Goal: Information Seeking & Learning: Learn about a topic

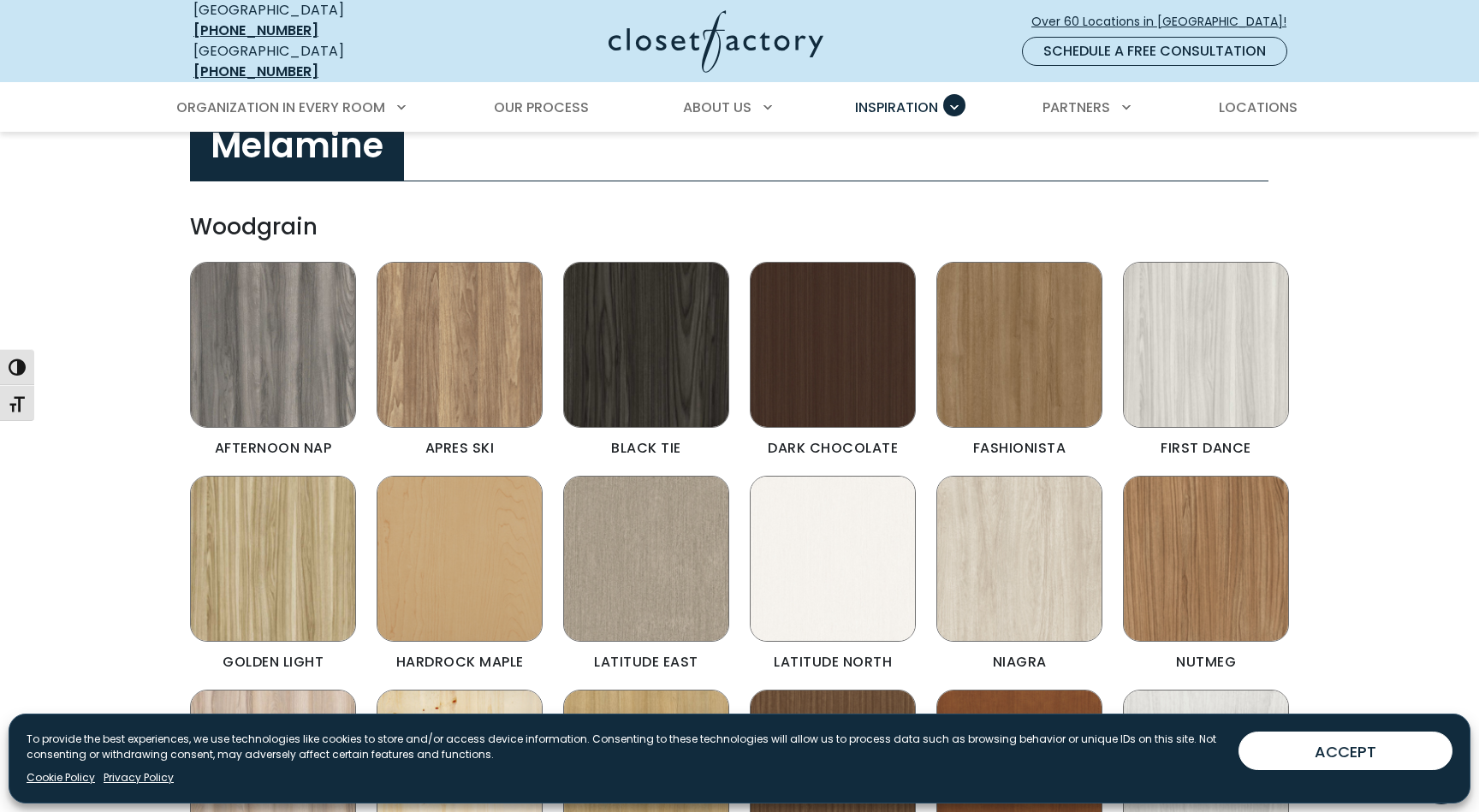
scroll to position [541, 0]
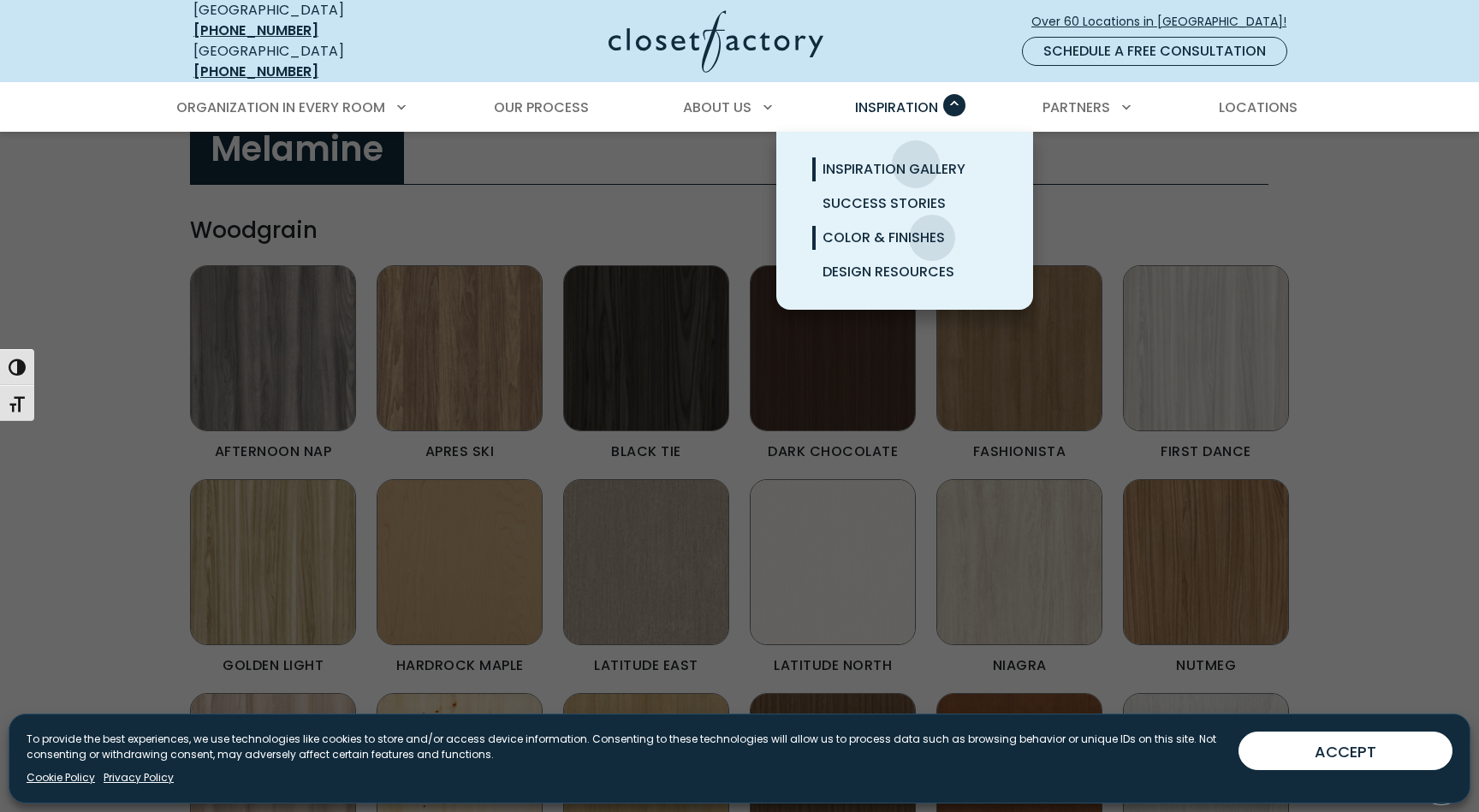
click at [916, 159] on span "Inspiration Gallery" at bounding box center [894, 169] width 143 height 20
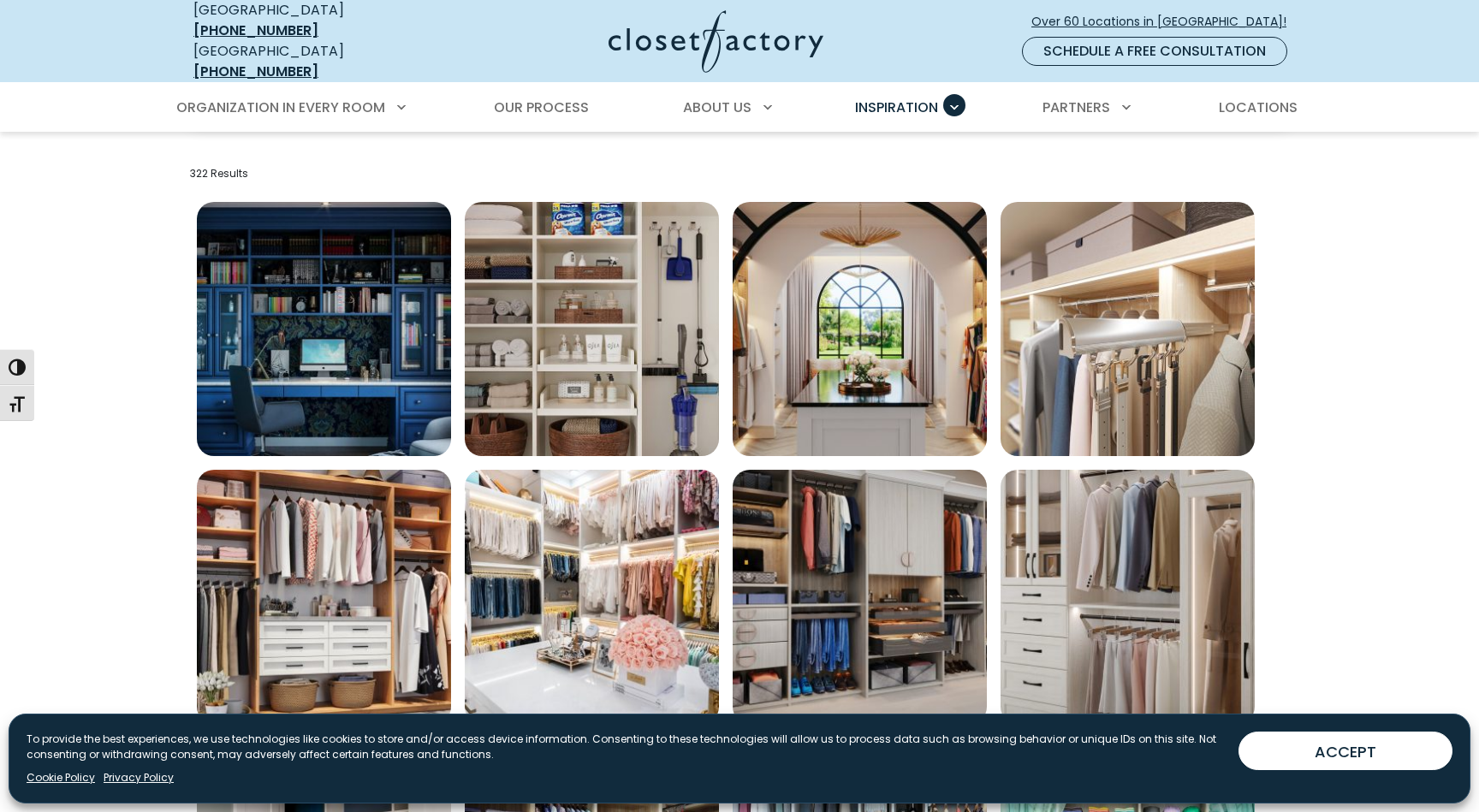
scroll to position [694, 0]
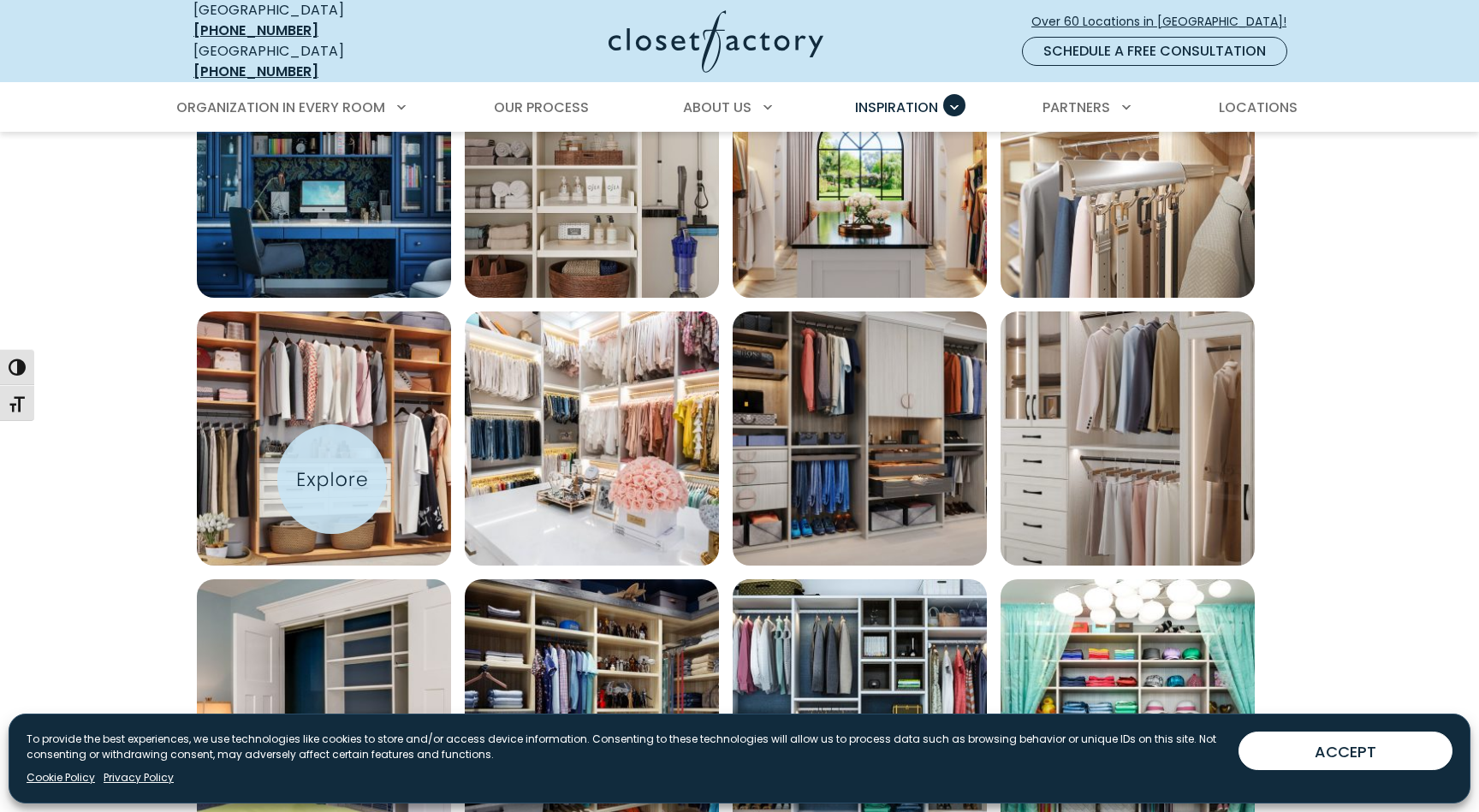
click at [332, 479] on img "Open inspiration gallery to preview enlarged image" at bounding box center [324, 438] width 254 height 254
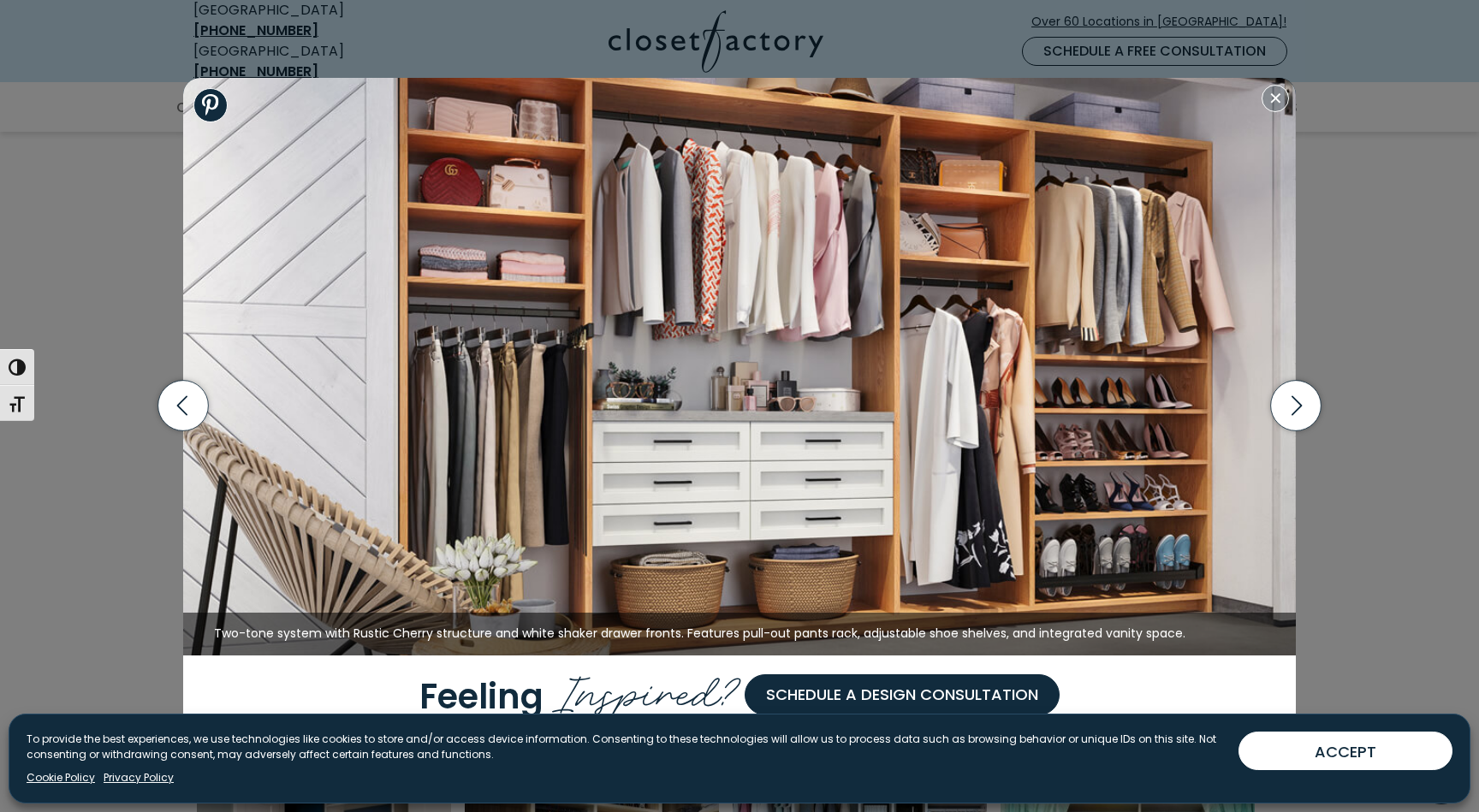
scroll to position [522, 0]
click at [1307, 399] on icon "button" at bounding box center [1297, 406] width 51 height 51
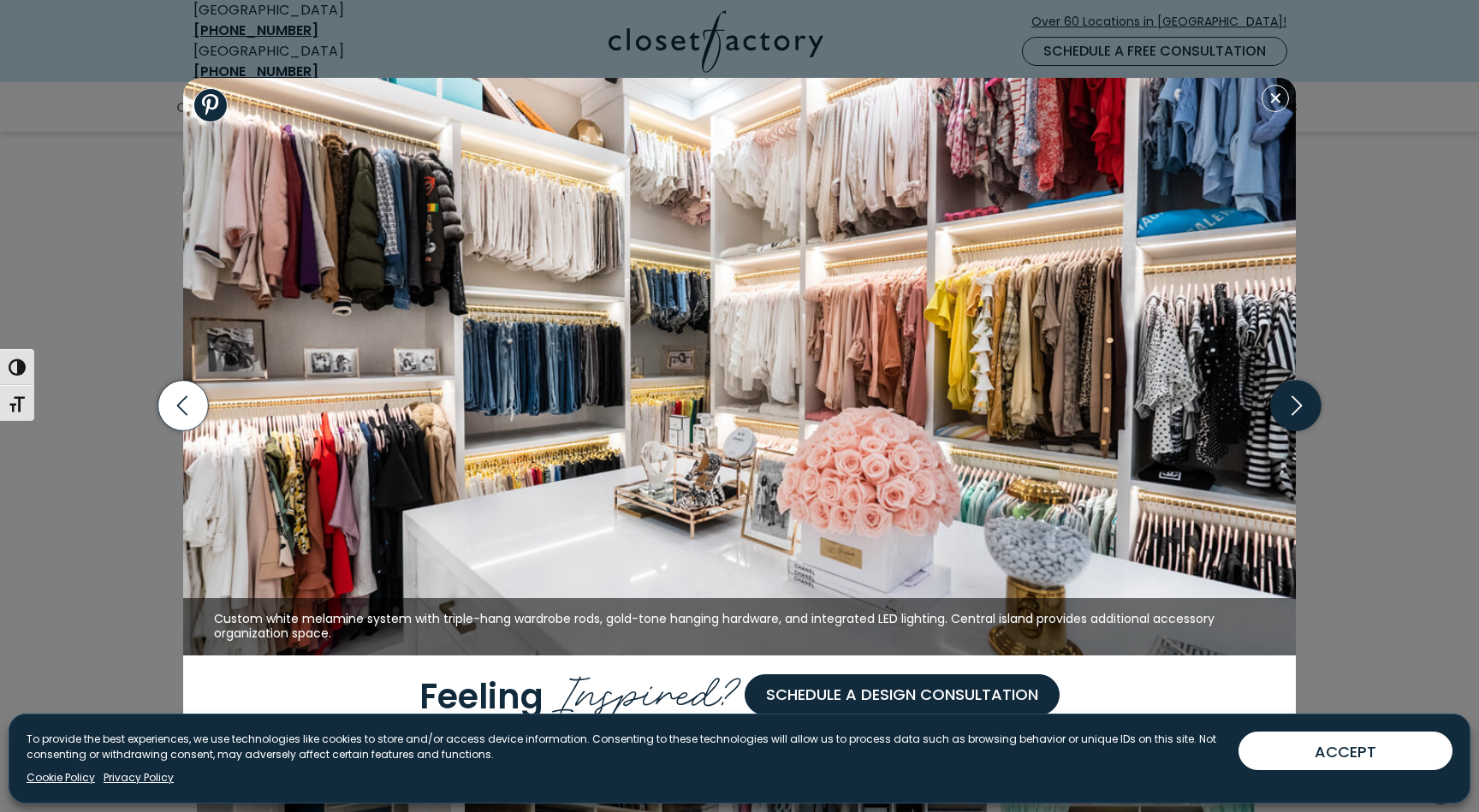
click at [1298, 416] on icon "button" at bounding box center [1297, 406] width 51 height 51
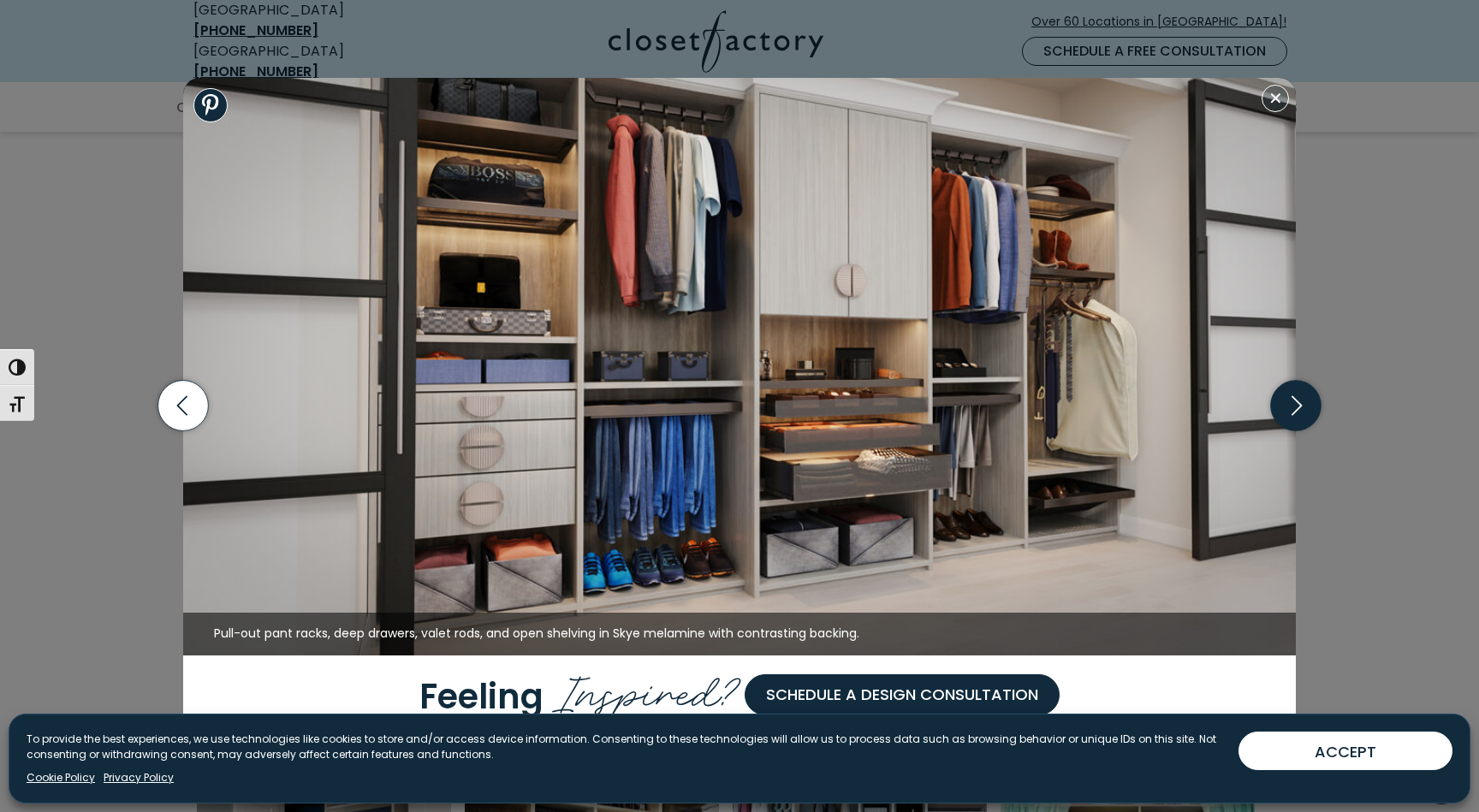
click at [1298, 415] on icon "button" at bounding box center [1297, 406] width 51 height 51
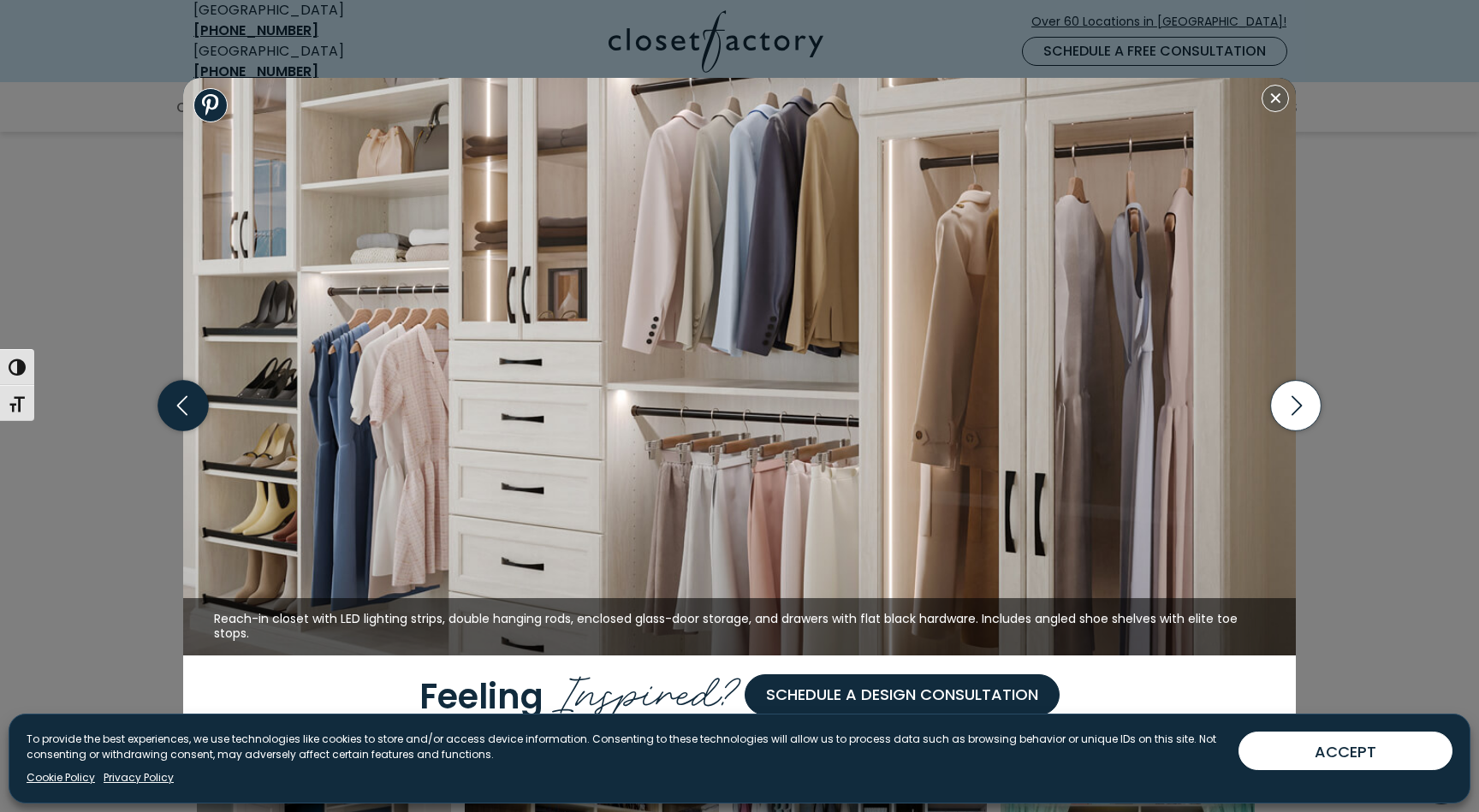
click at [185, 412] on icon "button" at bounding box center [184, 406] width 51 height 51
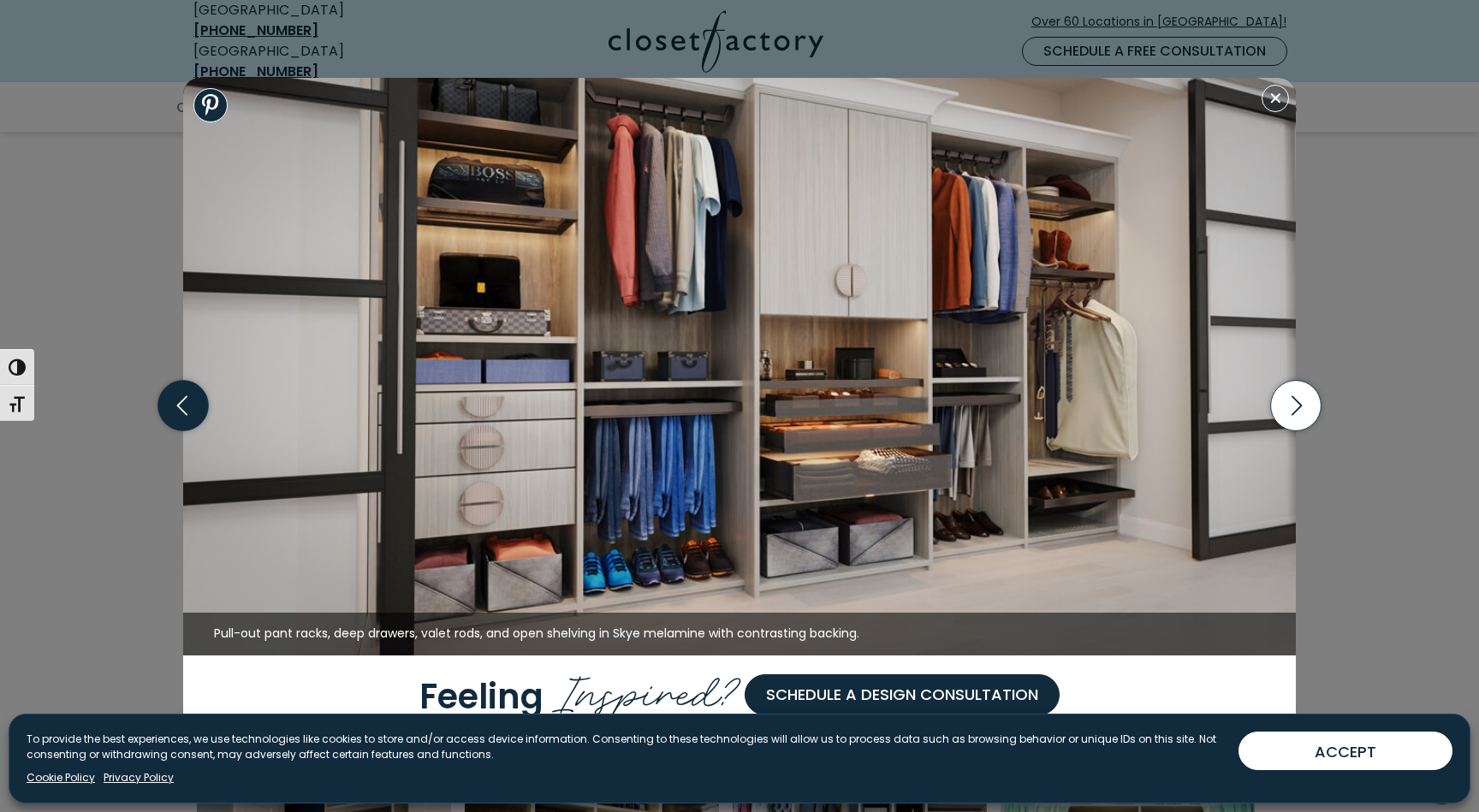
click at [185, 412] on icon "button" at bounding box center [184, 406] width 51 height 51
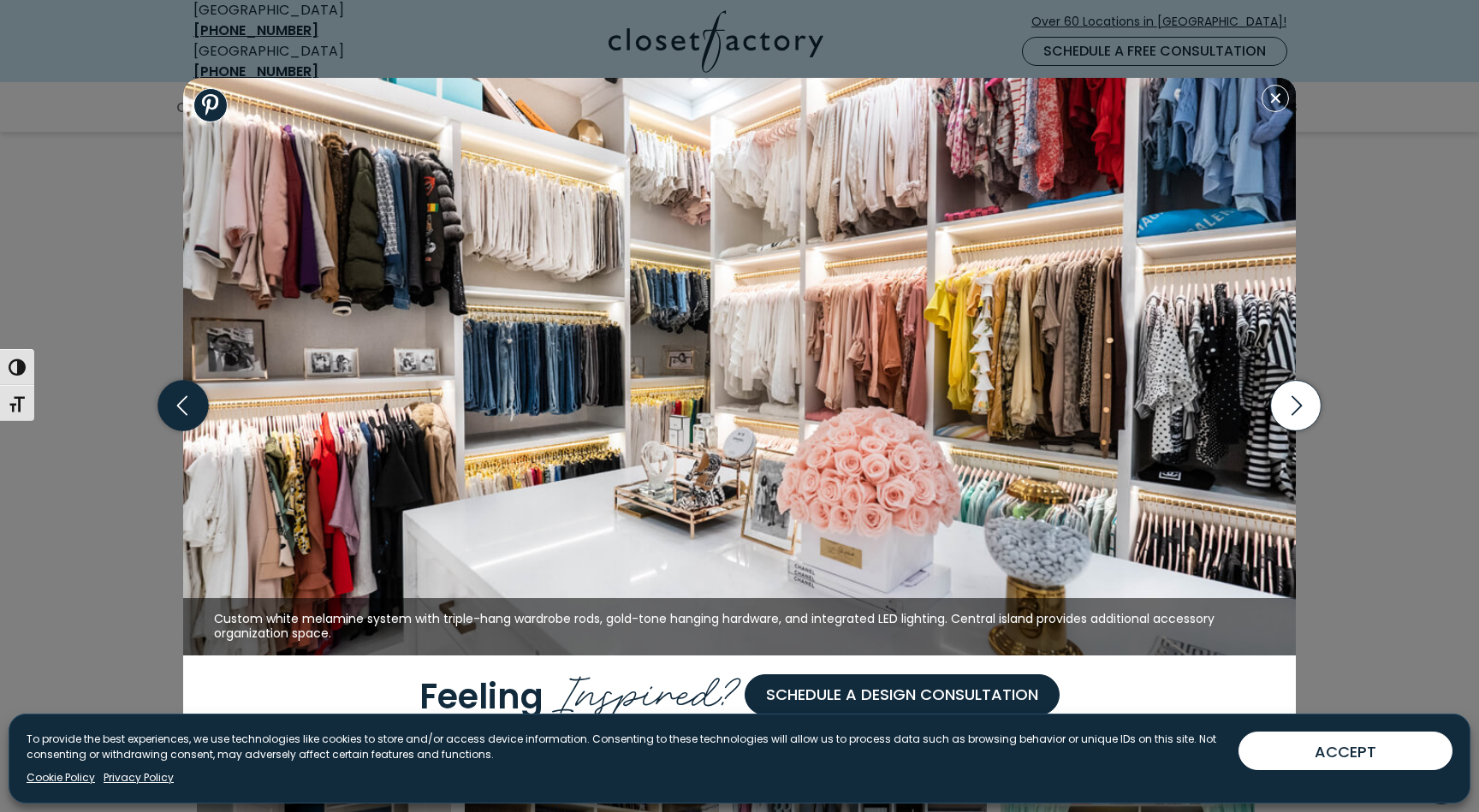
click at [186, 412] on icon "button" at bounding box center [184, 406] width 51 height 51
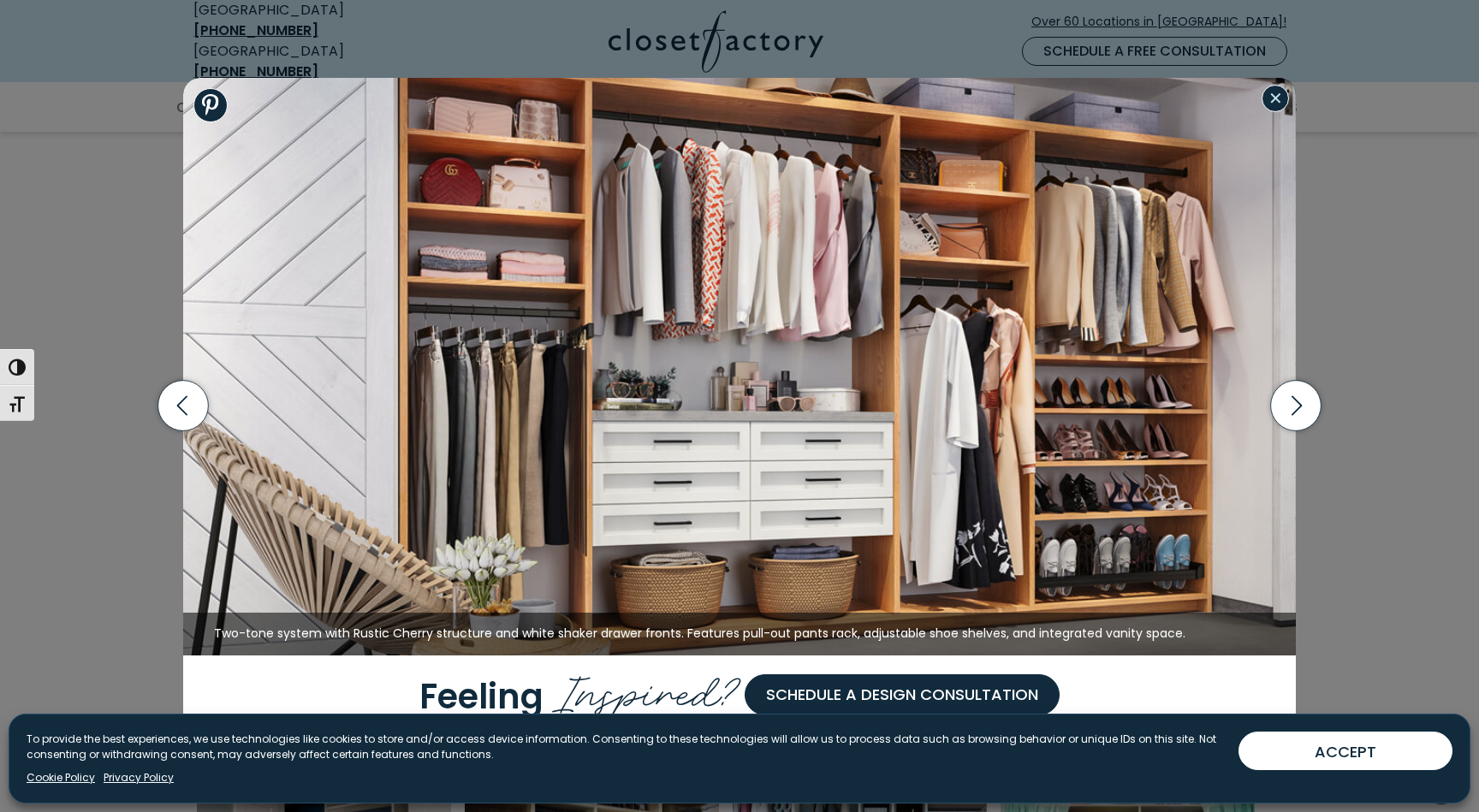
click at [1279, 104] on button "Close modal" at bounding box center [1275, 99] width 27 height 27
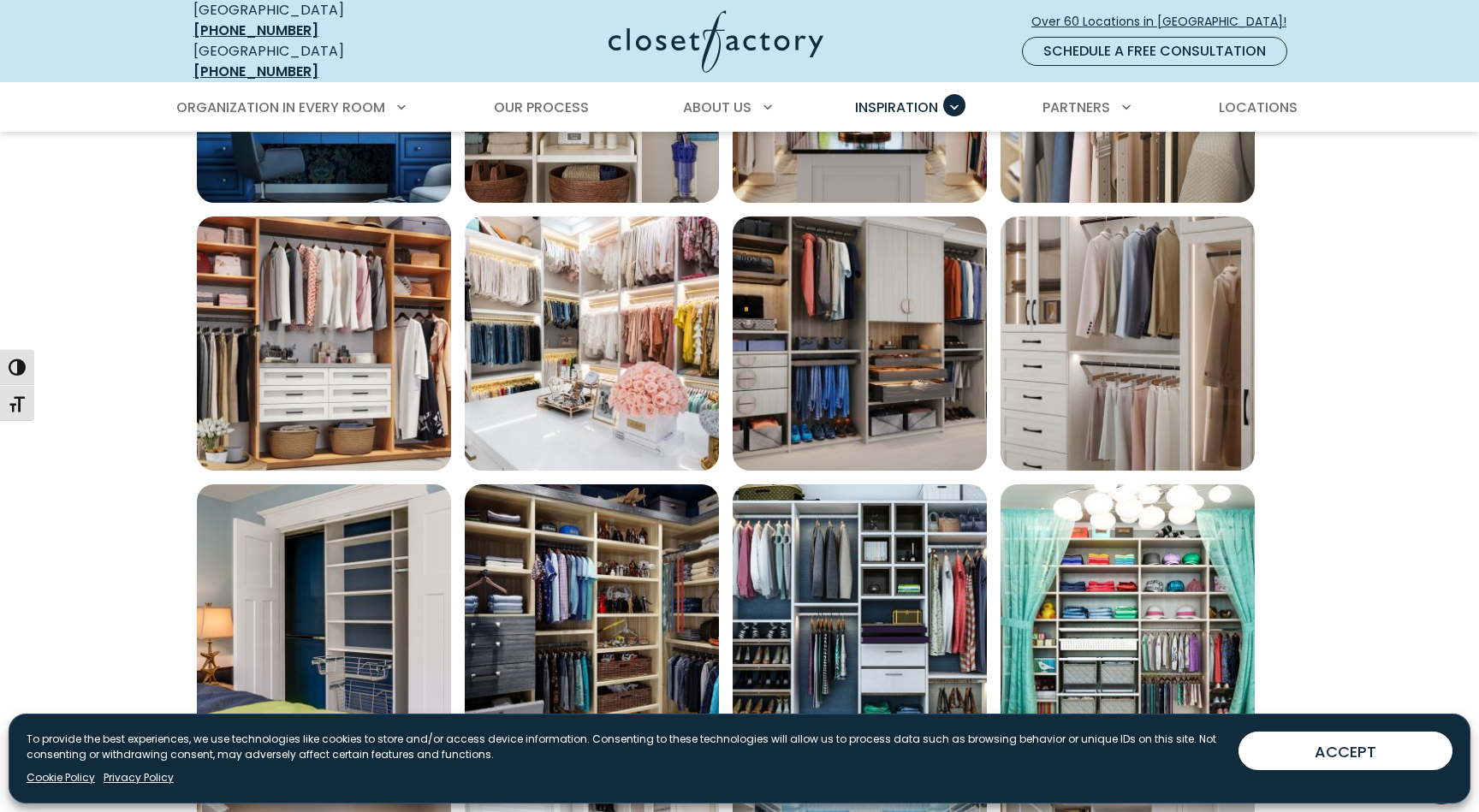
scroll to position [749, 0]
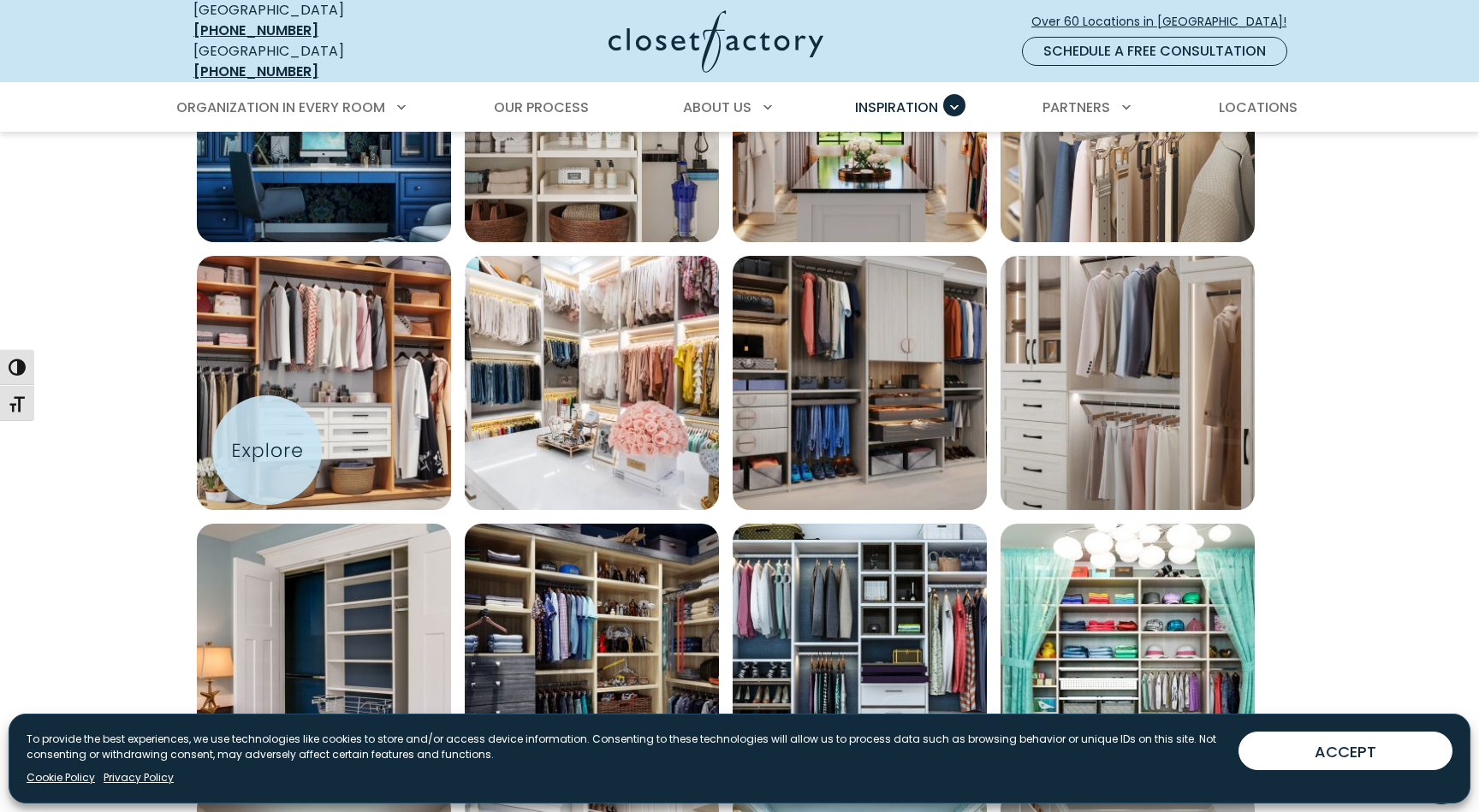
click at [267, 450] on img "Open inspiration gallery to preview enlarged image" at bounding box center [324, 383] width 254 height 254
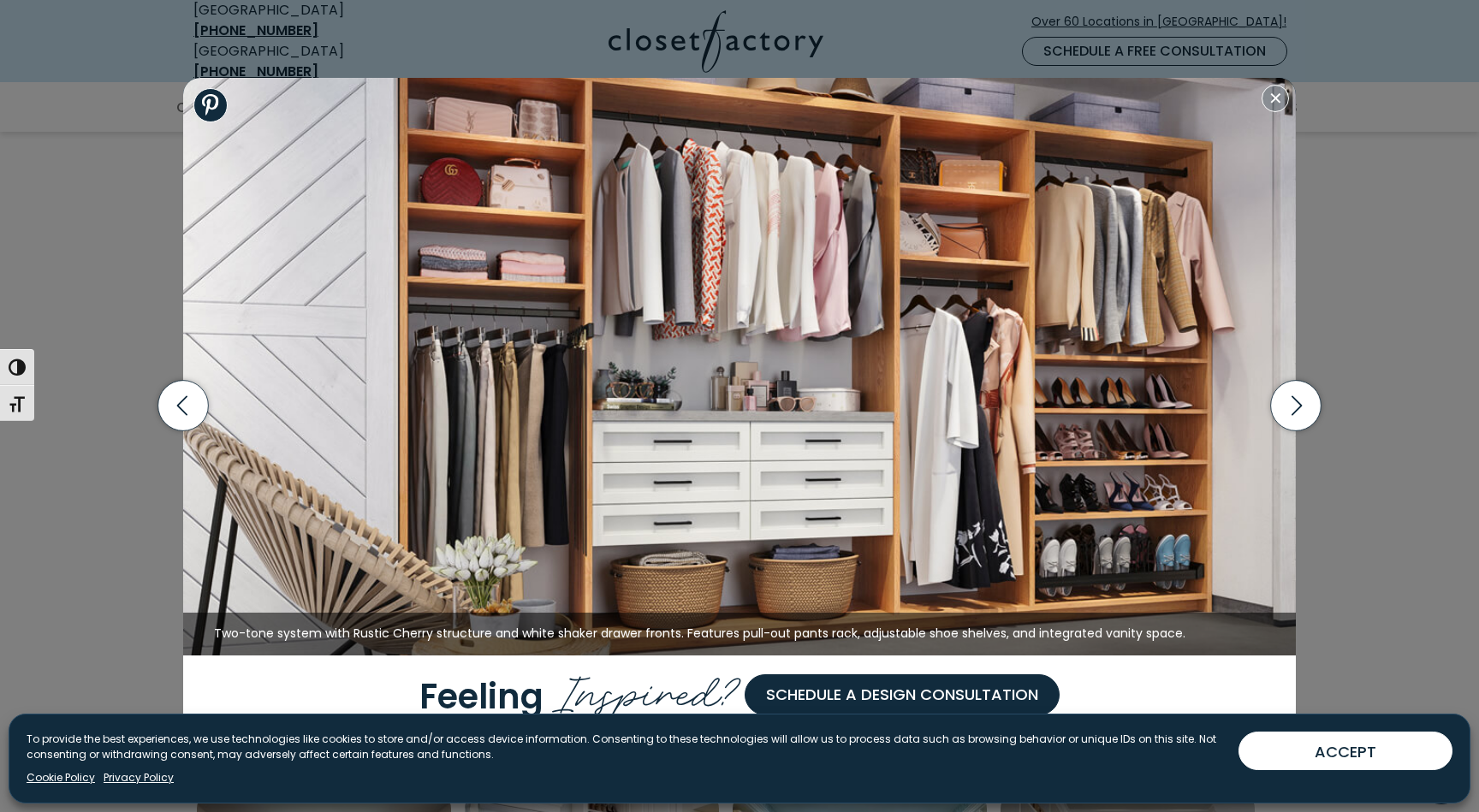
click at [1359, 212] on div "Wall bed built into shaker cabinetry in office, includes crown molding and goos…" at bounding box center [739, 406] width 1479 height 812
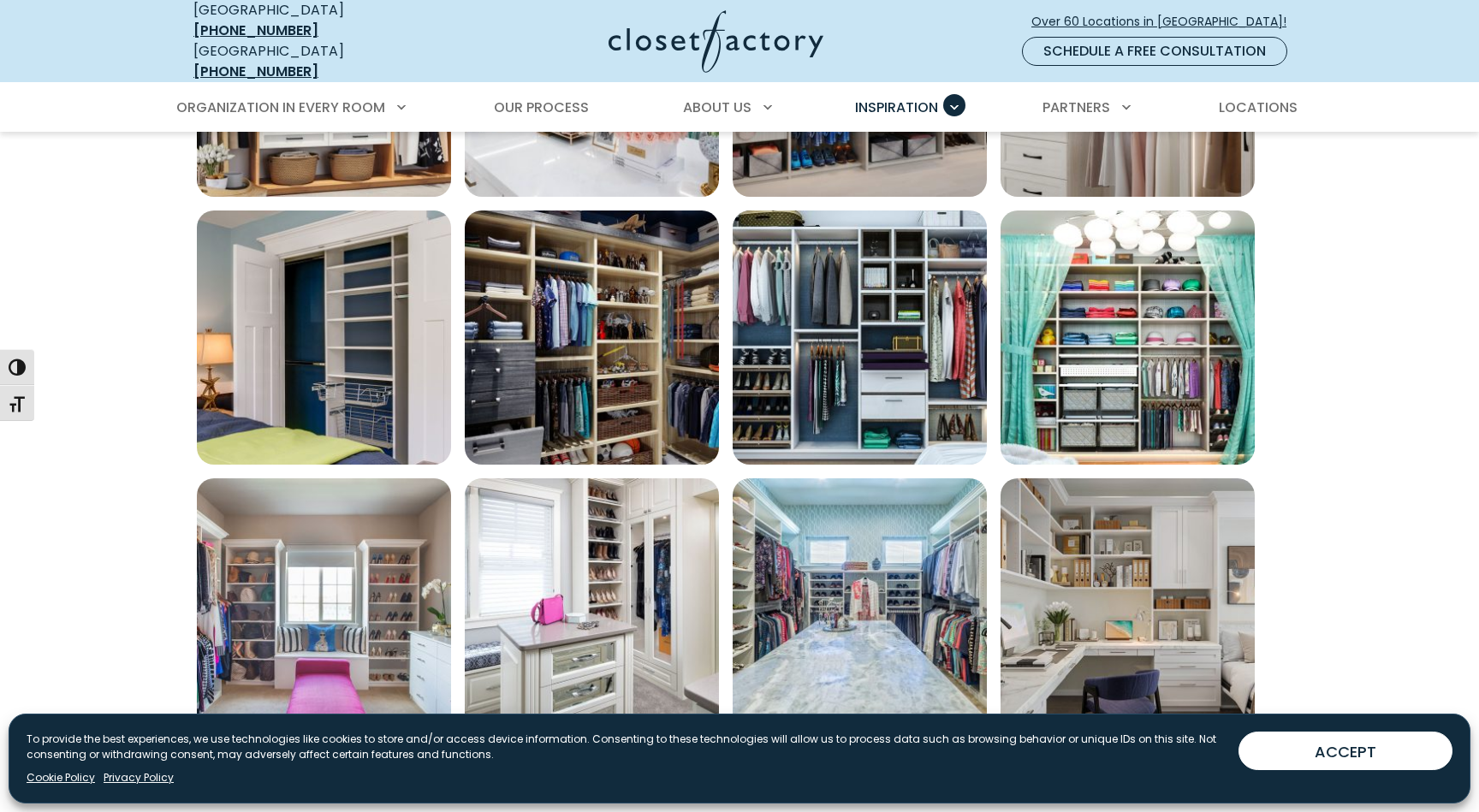
scroll to position [1233, 0]
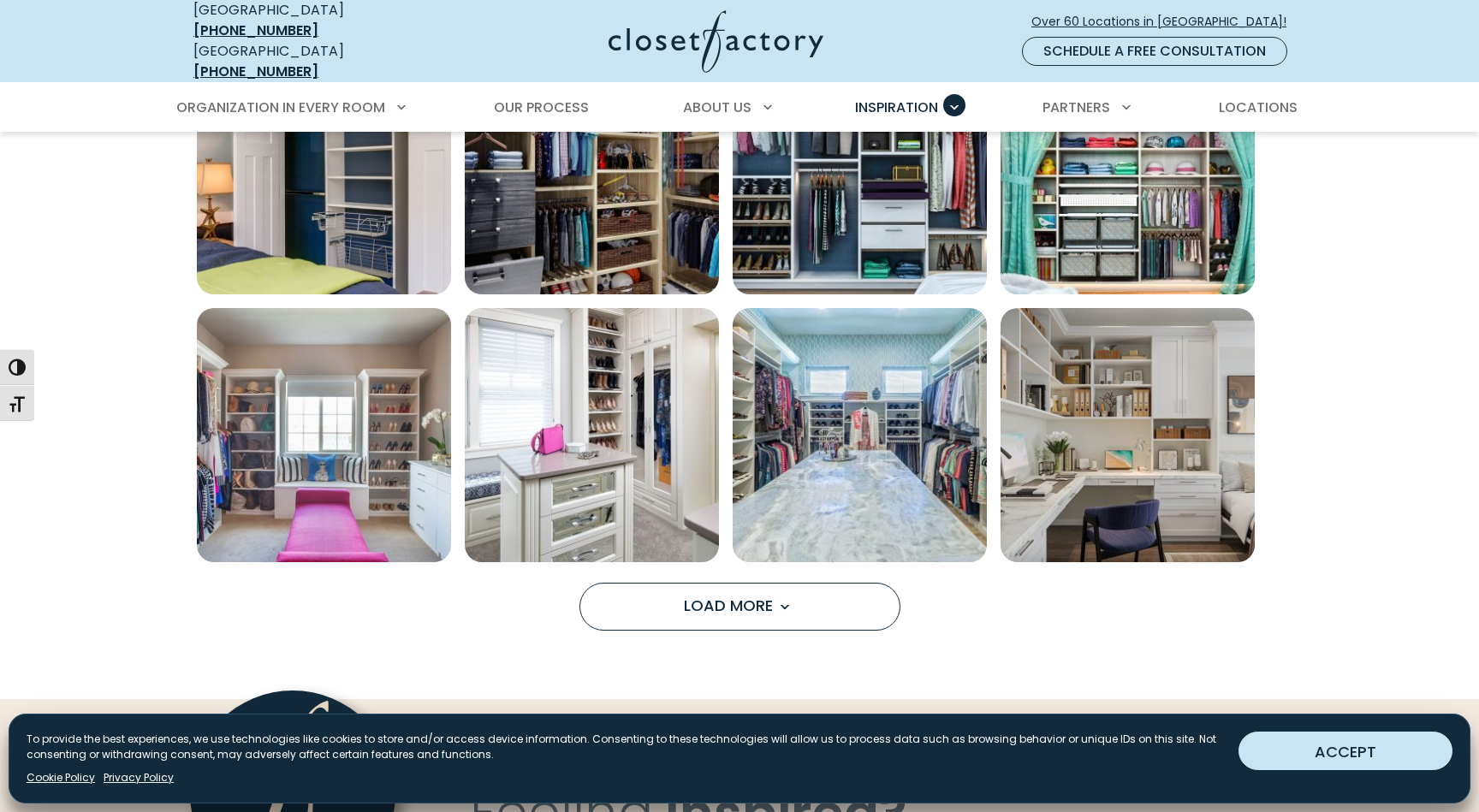
click at [1340, 760] on button "ACCEPT" at bounding box center [1346, 750] width 214 height 38
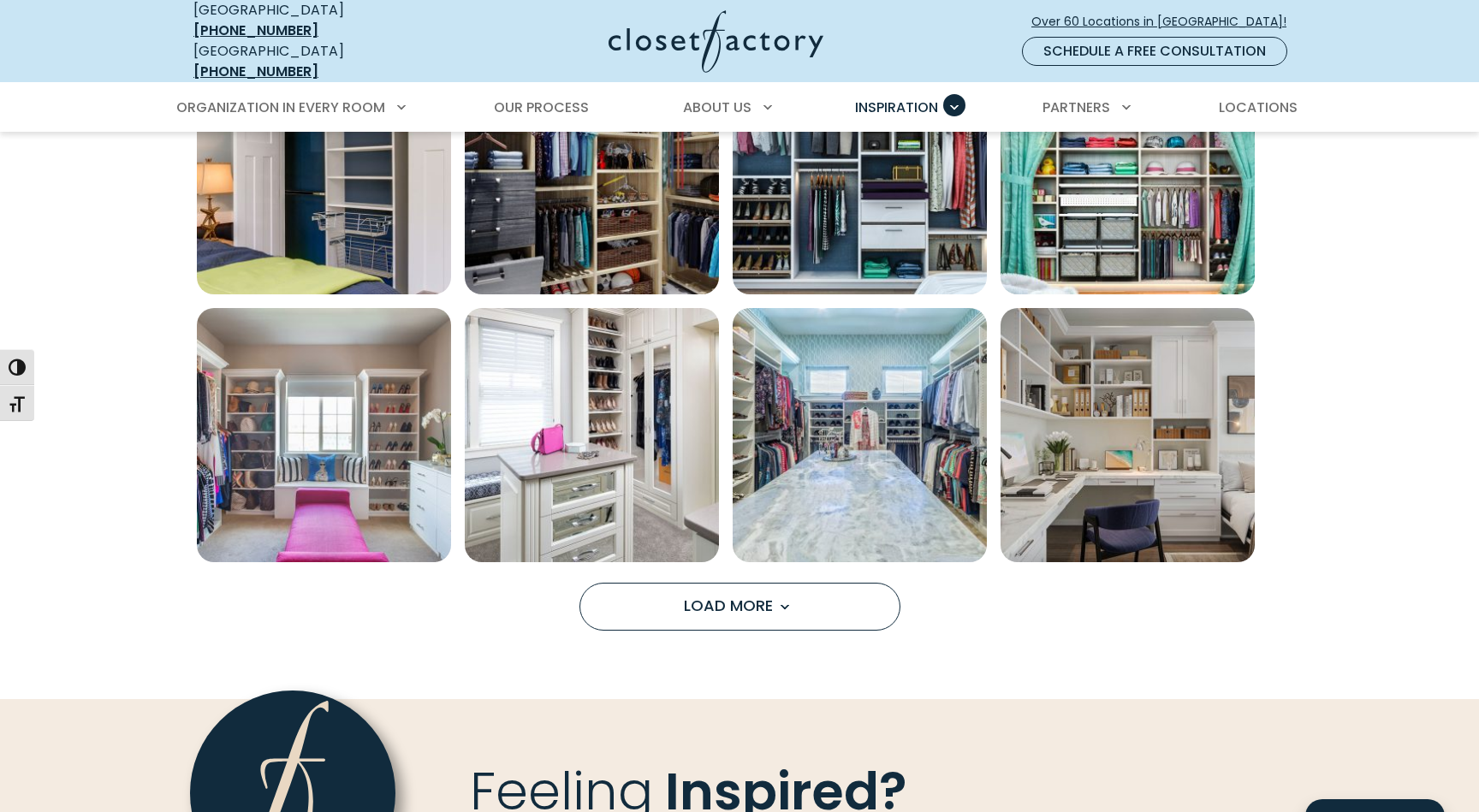
click at [702, 570] on div "322 Results" at bounding box center [739, 50] width 1099 height 1162
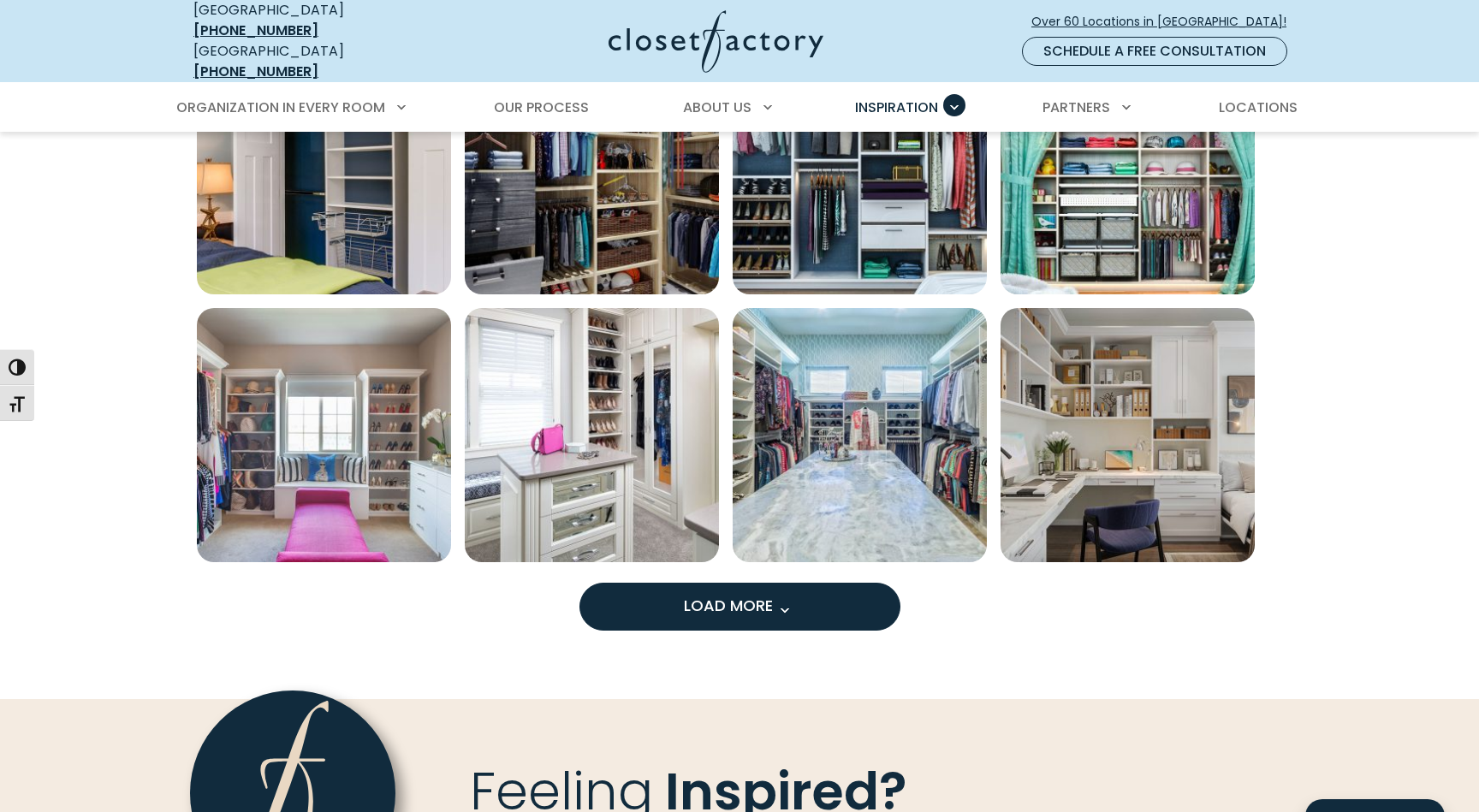
click at [713, 605] on span "Load More" at bounding box center [740, 606] width 112 height 22
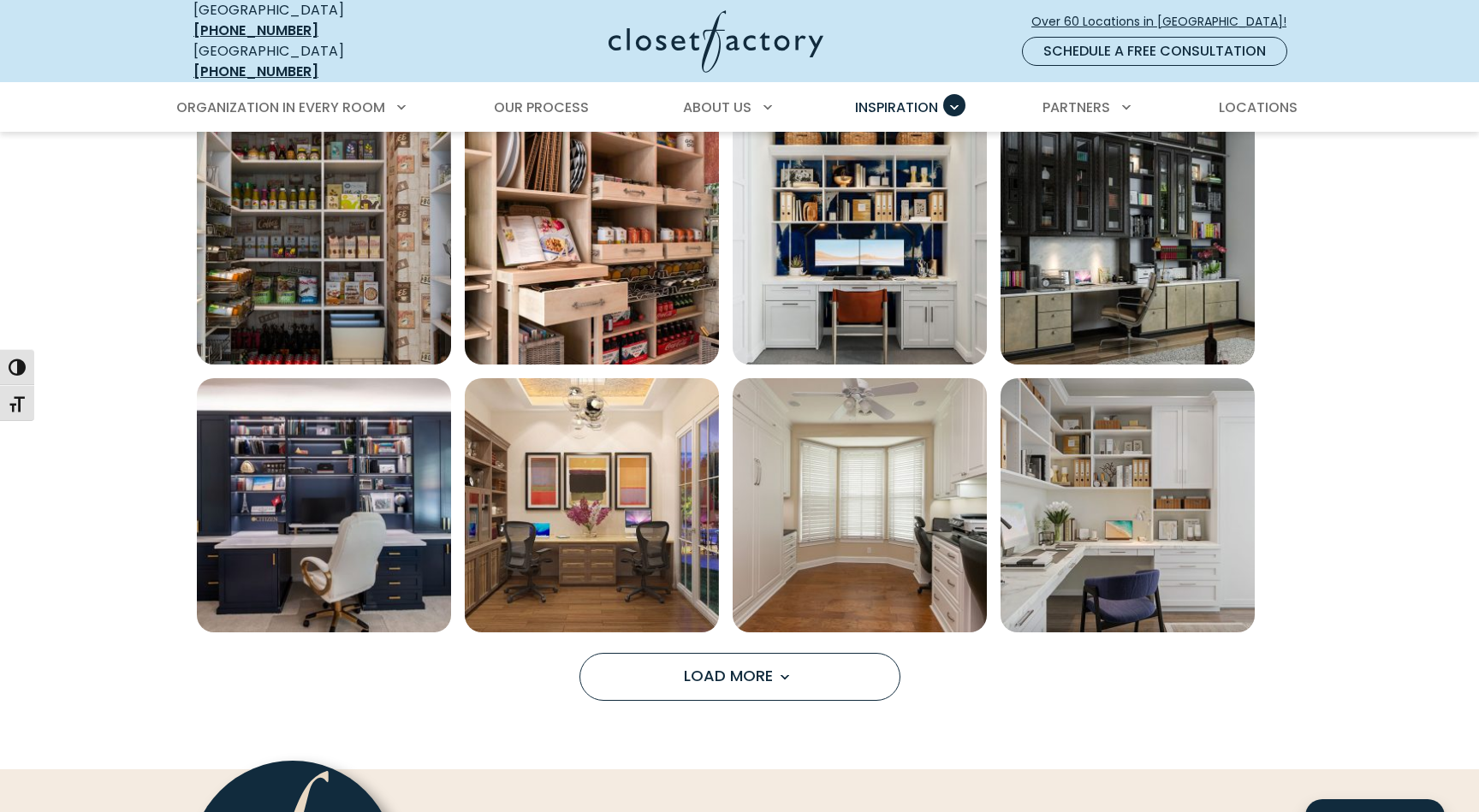
scroll to position [2357, 0]
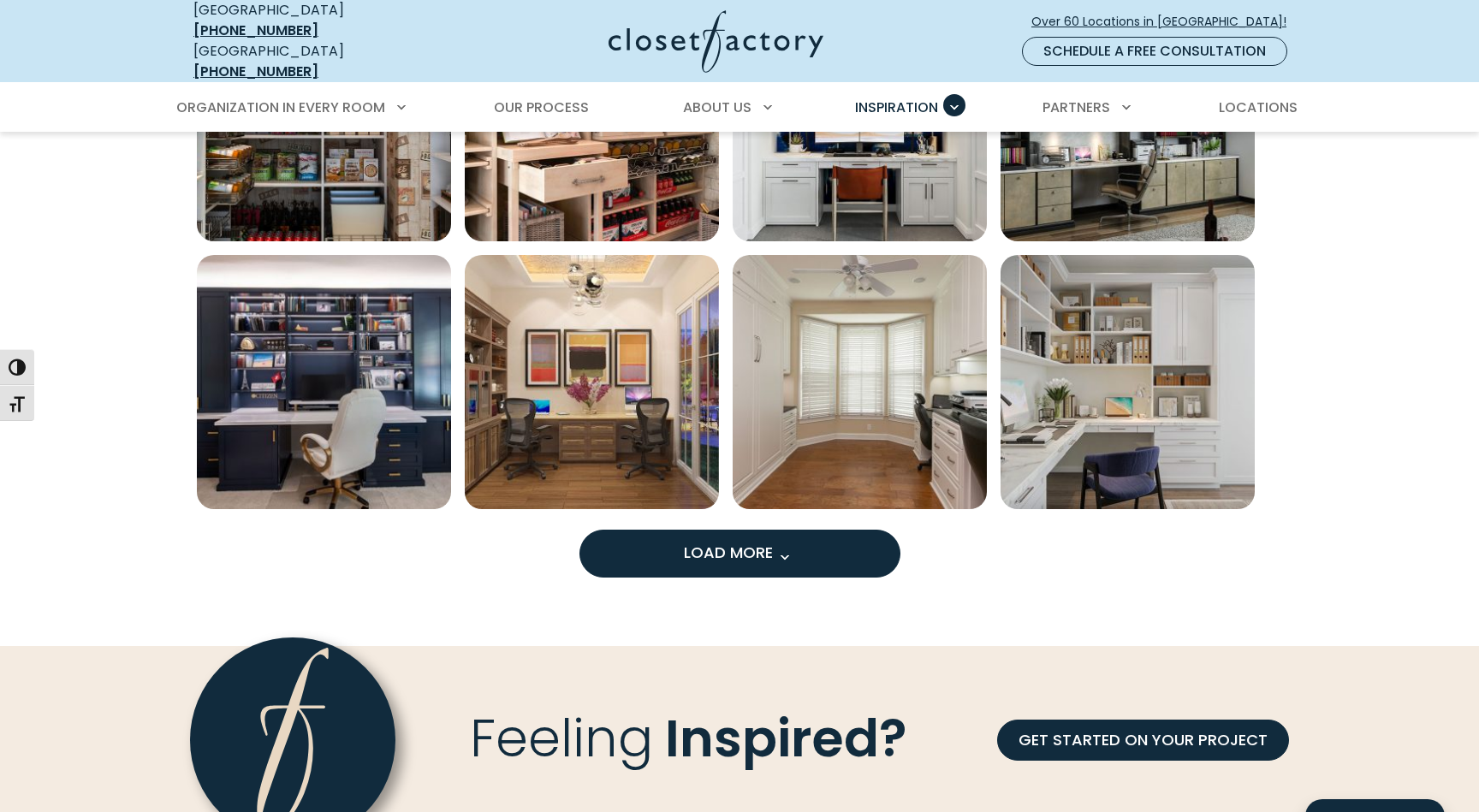
click at [829, 535] on button "Load More" at bounding box center [740, 553] width 321 height 48
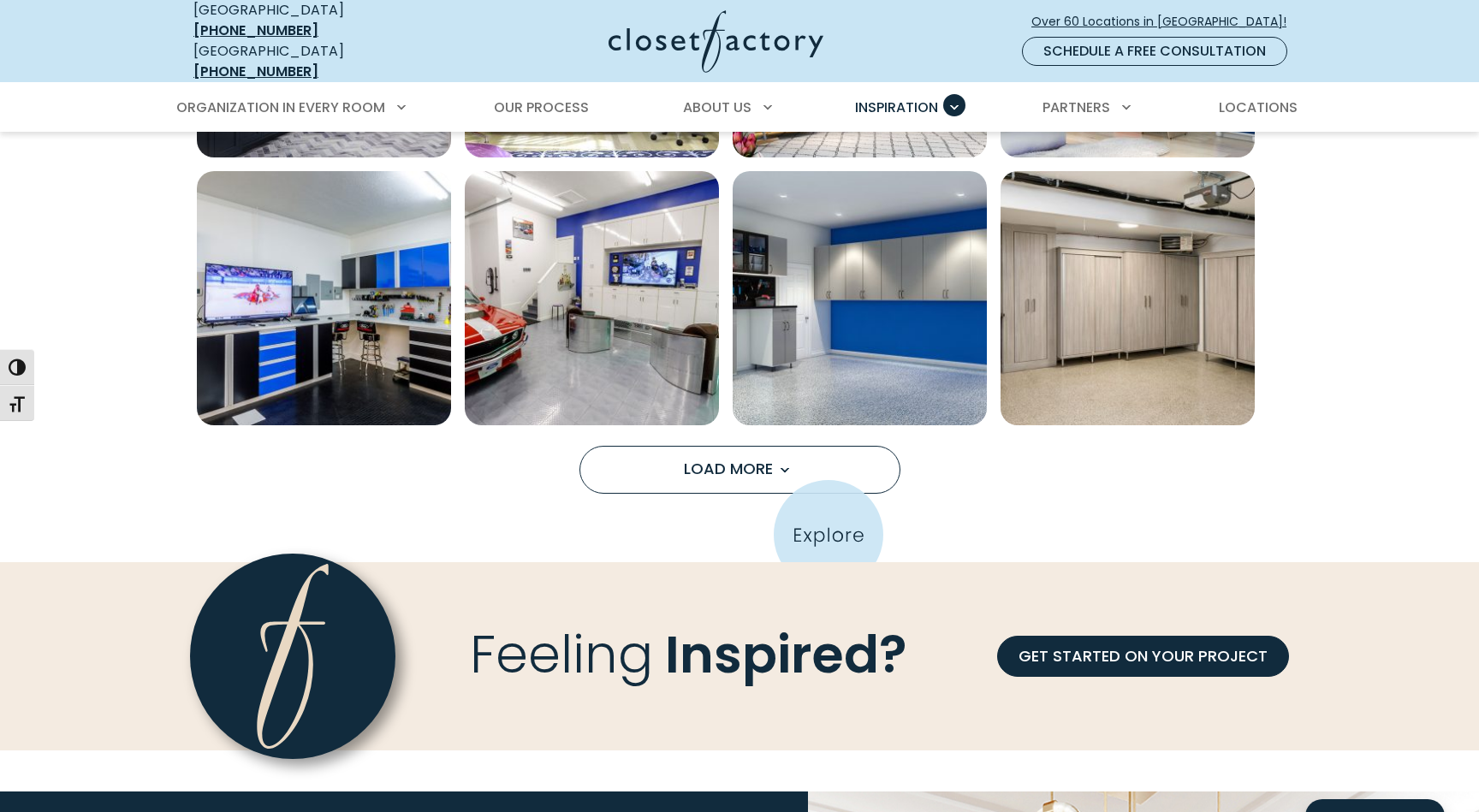
scroll to position [3519, 0]
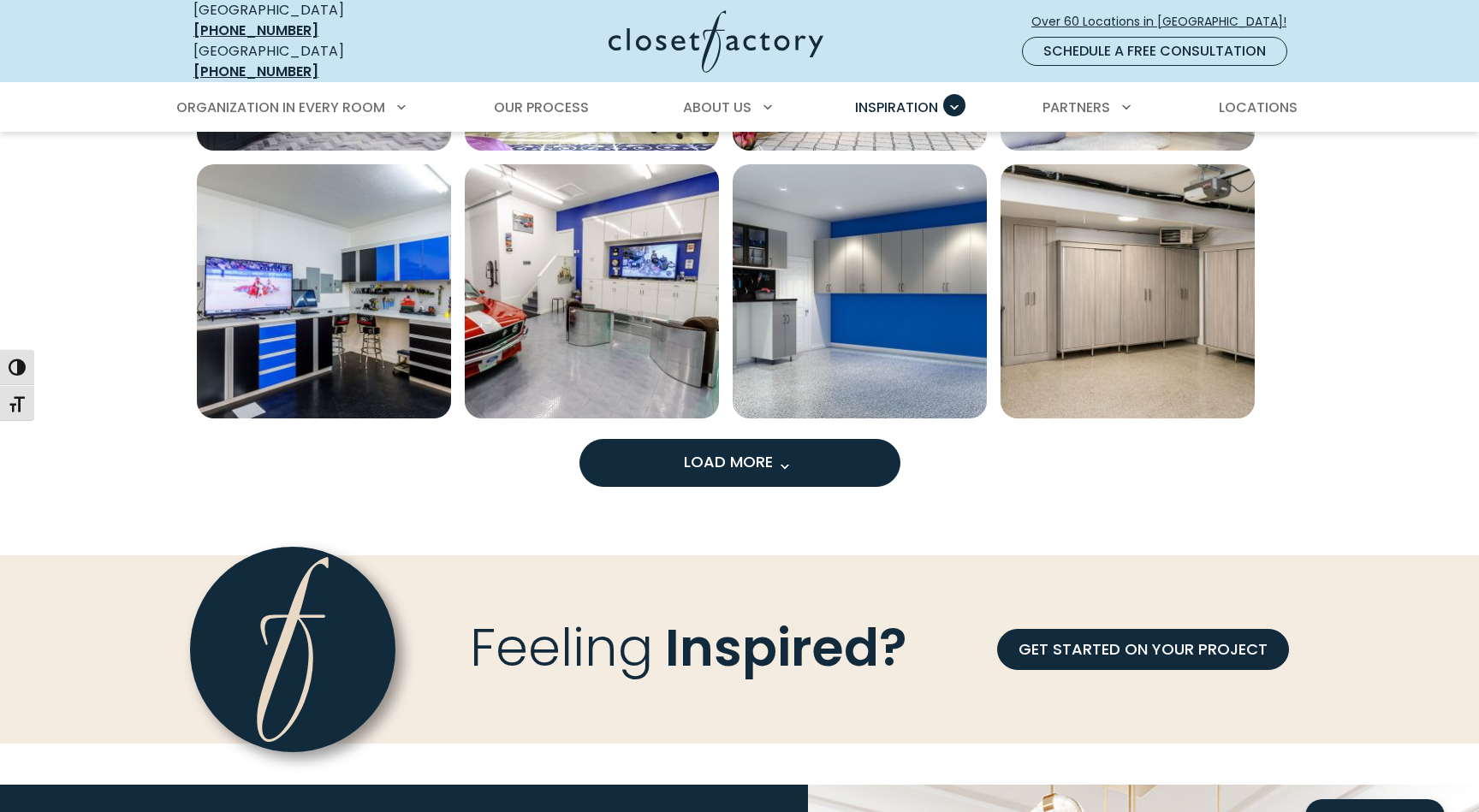
click at [776, 458] on span "Load more inspiration gallery images" at bounding box center [784, 466] width 23 height 23
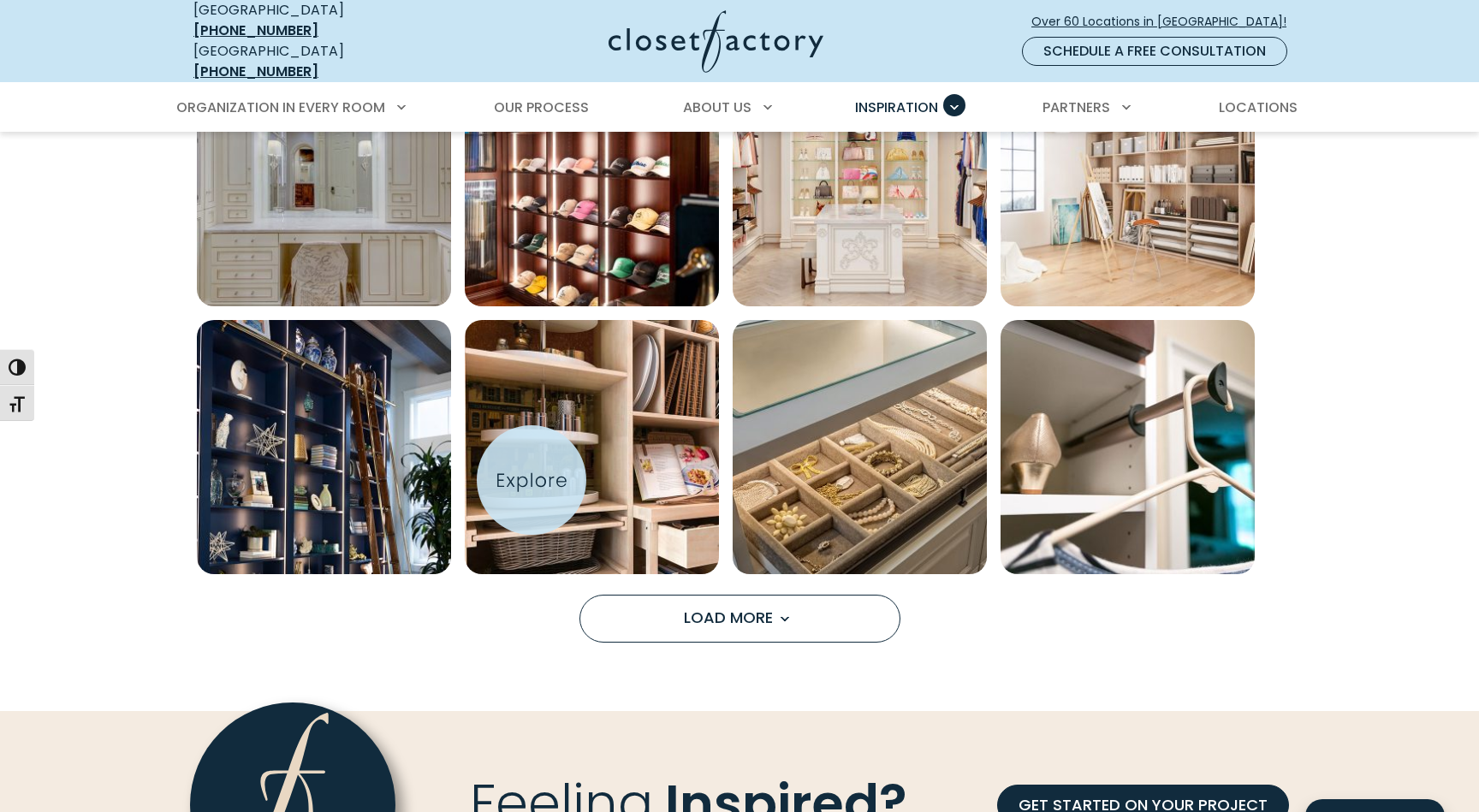
scroll to position [4489, 0]
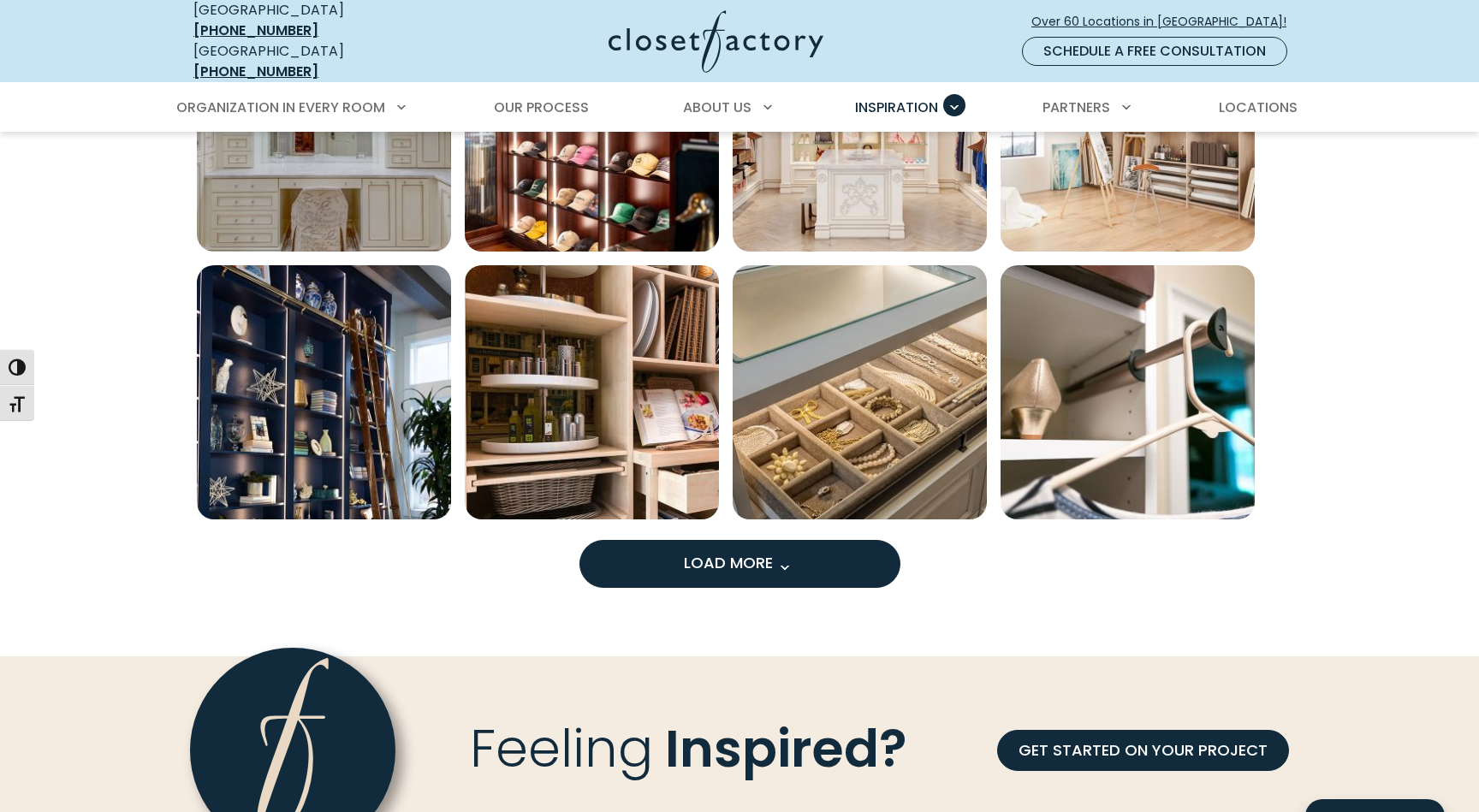
click at [679, 561] on button "Load More" at bounding box center [740, 564] width 321 height 48
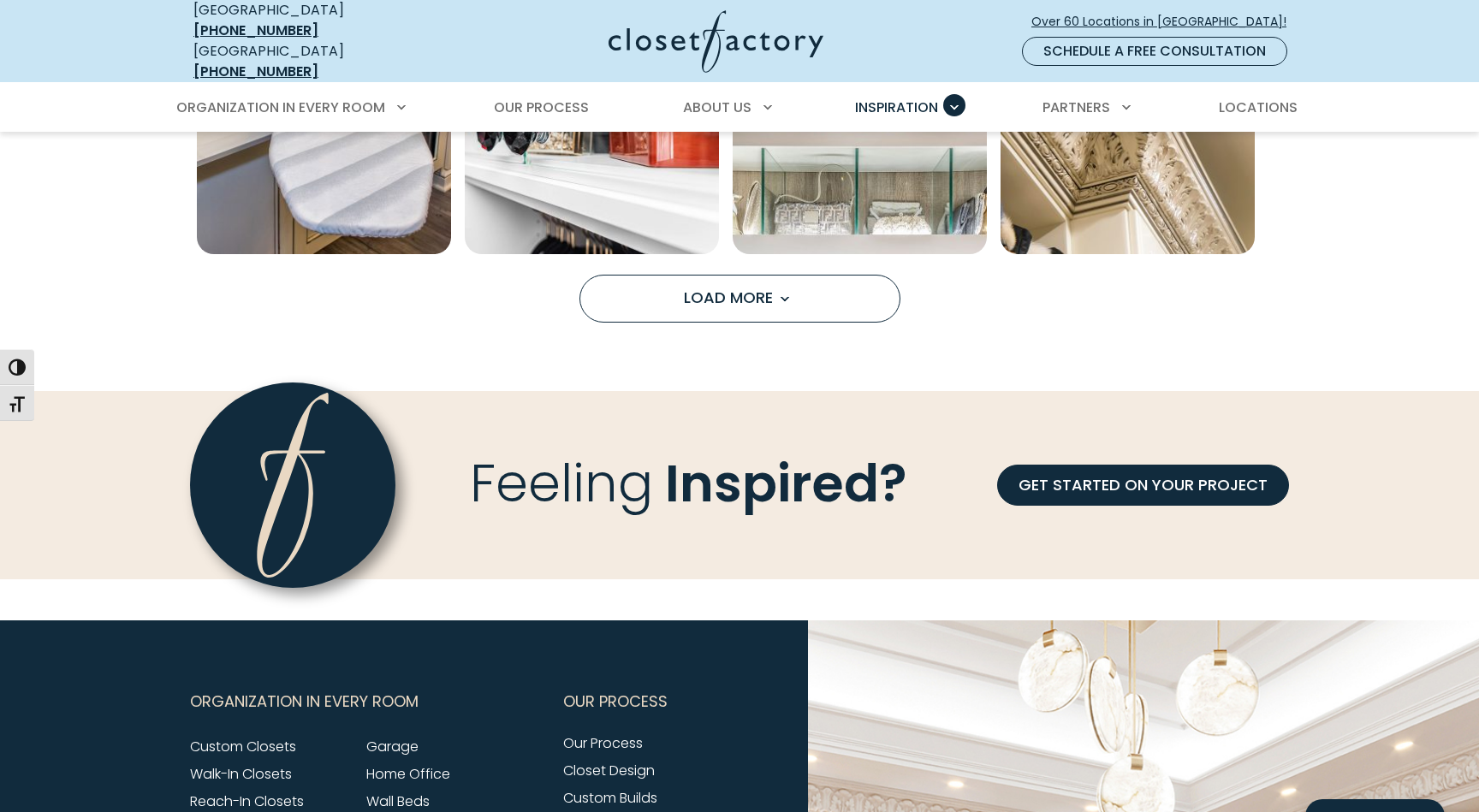
scroll to position [5832, 0]
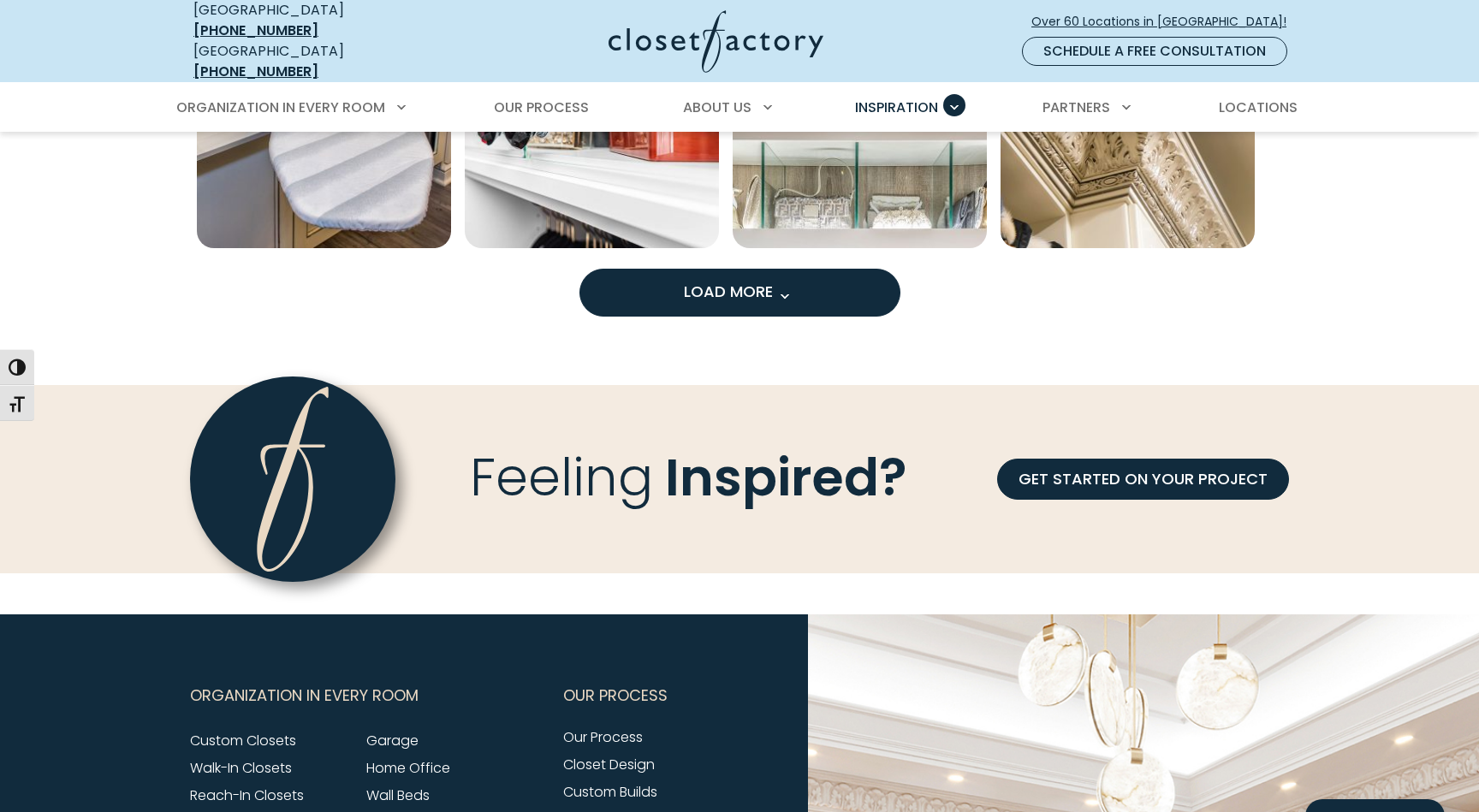
click at [681, 288] on button "Load More" at bounding box center [740, 293] width 321 height 48
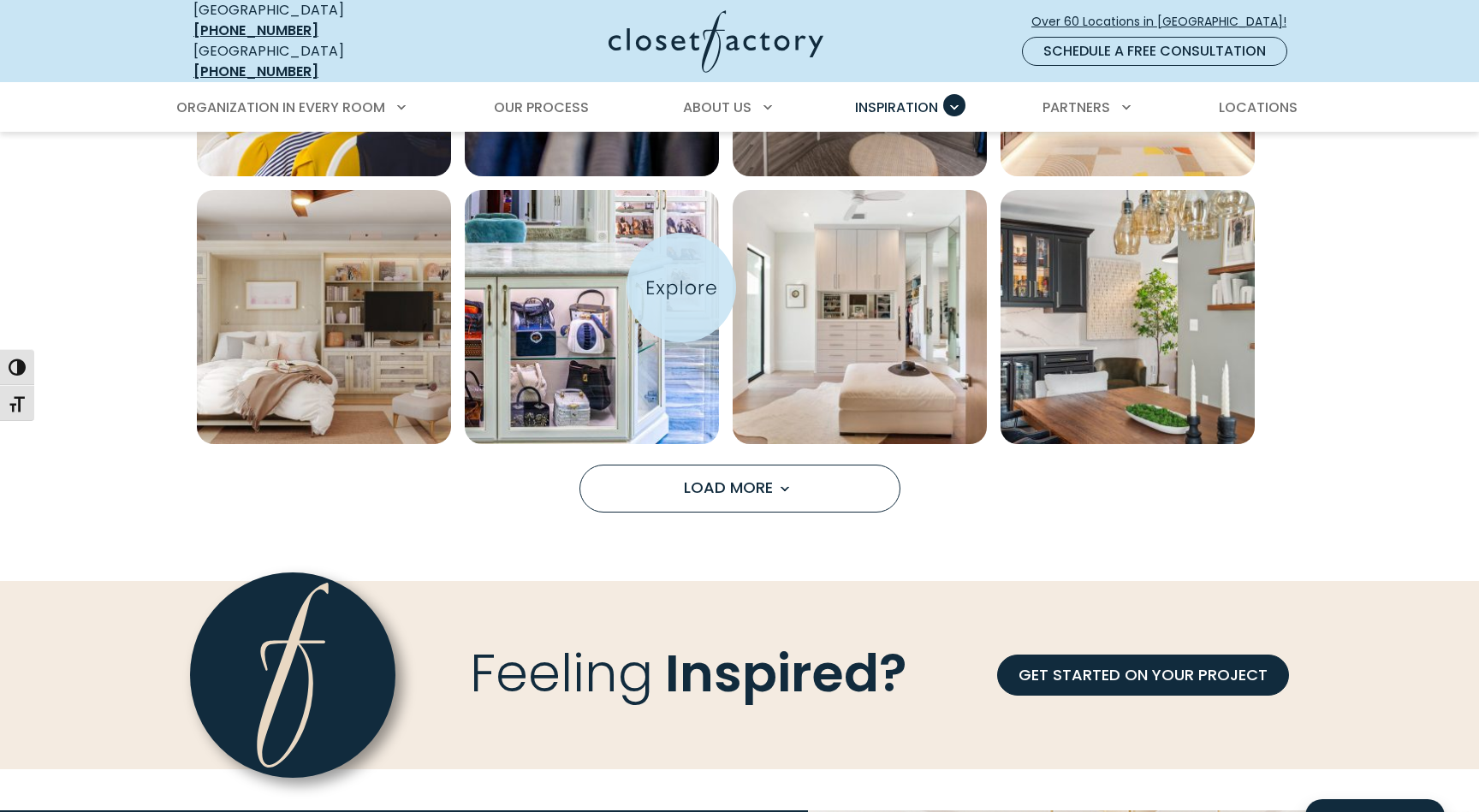
scroll to position [6737, 0]
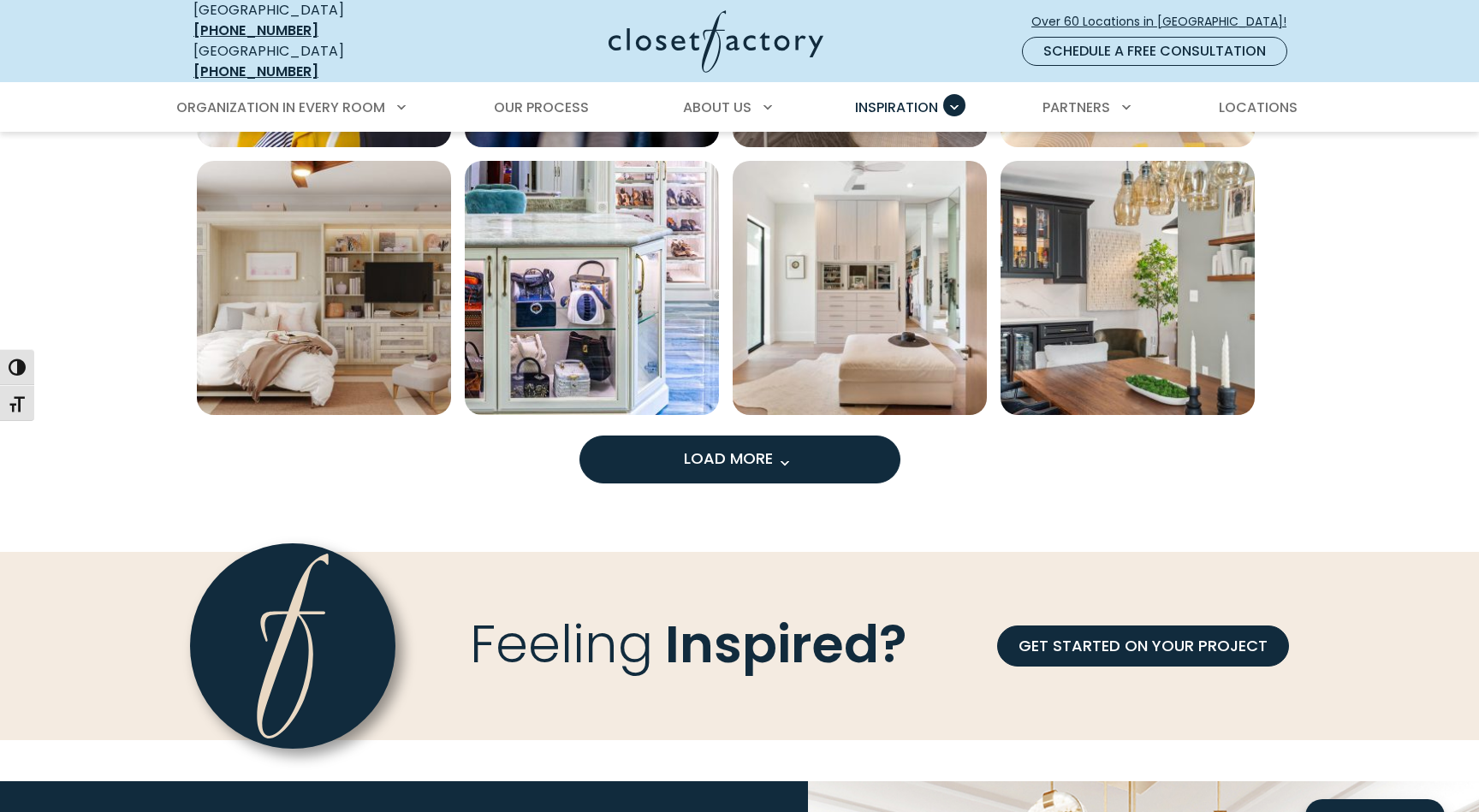
click at [746, 447] on span "Load More" at bounding box center [740, 458] width 112 height 22
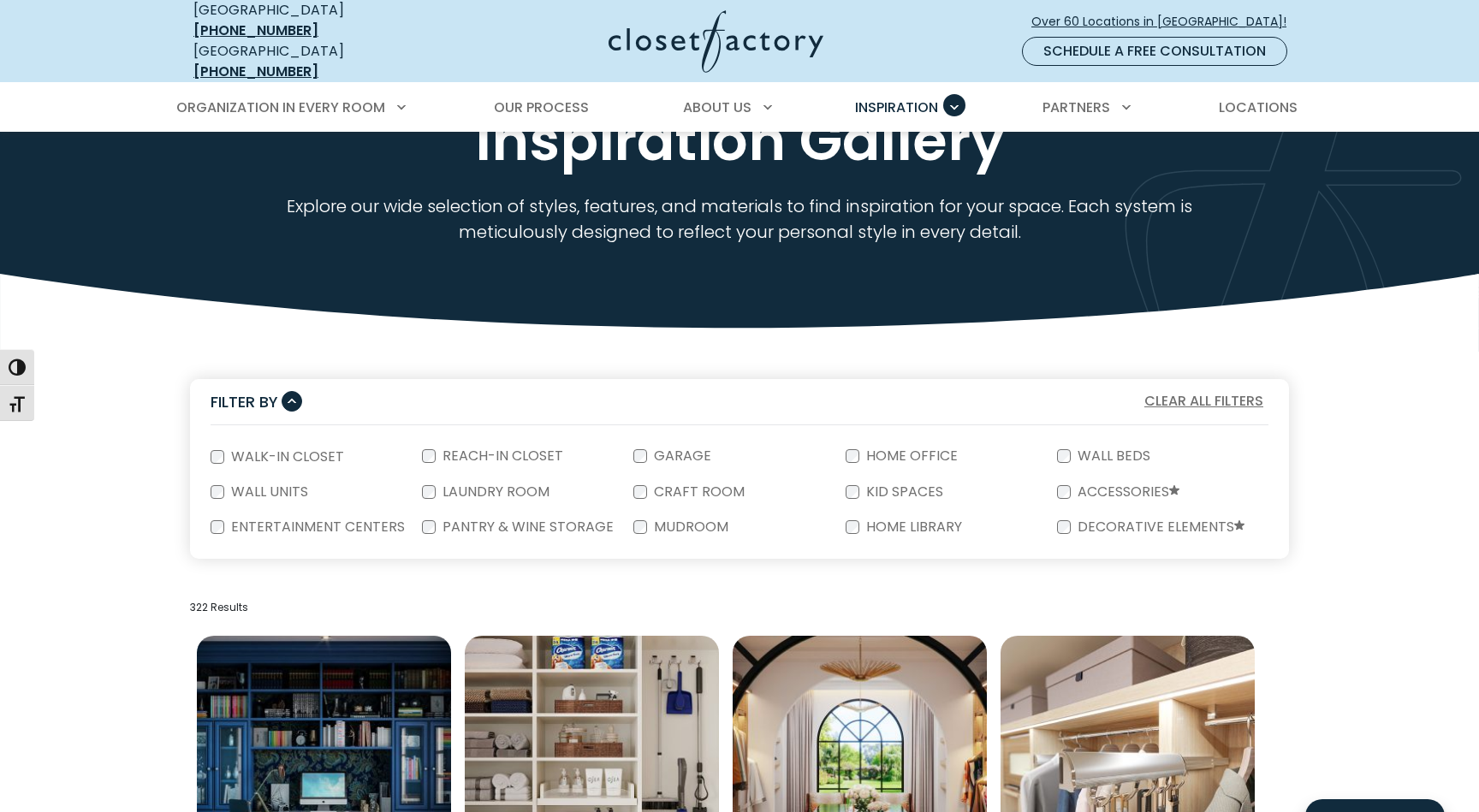
scroll to position [117, 0]
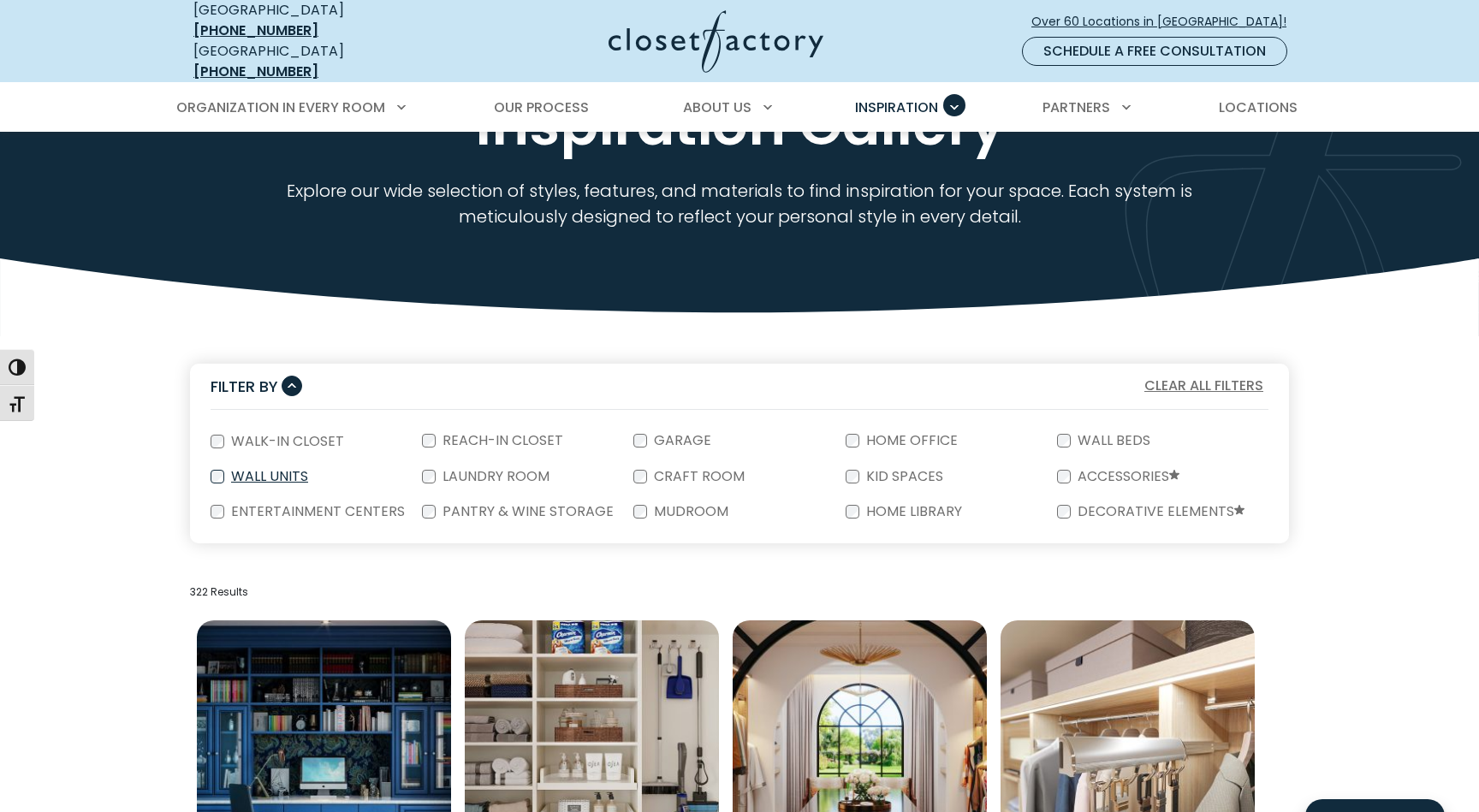
click at [266, 470] on label "Wall Units" at bounding box center [267, 476] width 87 height 14
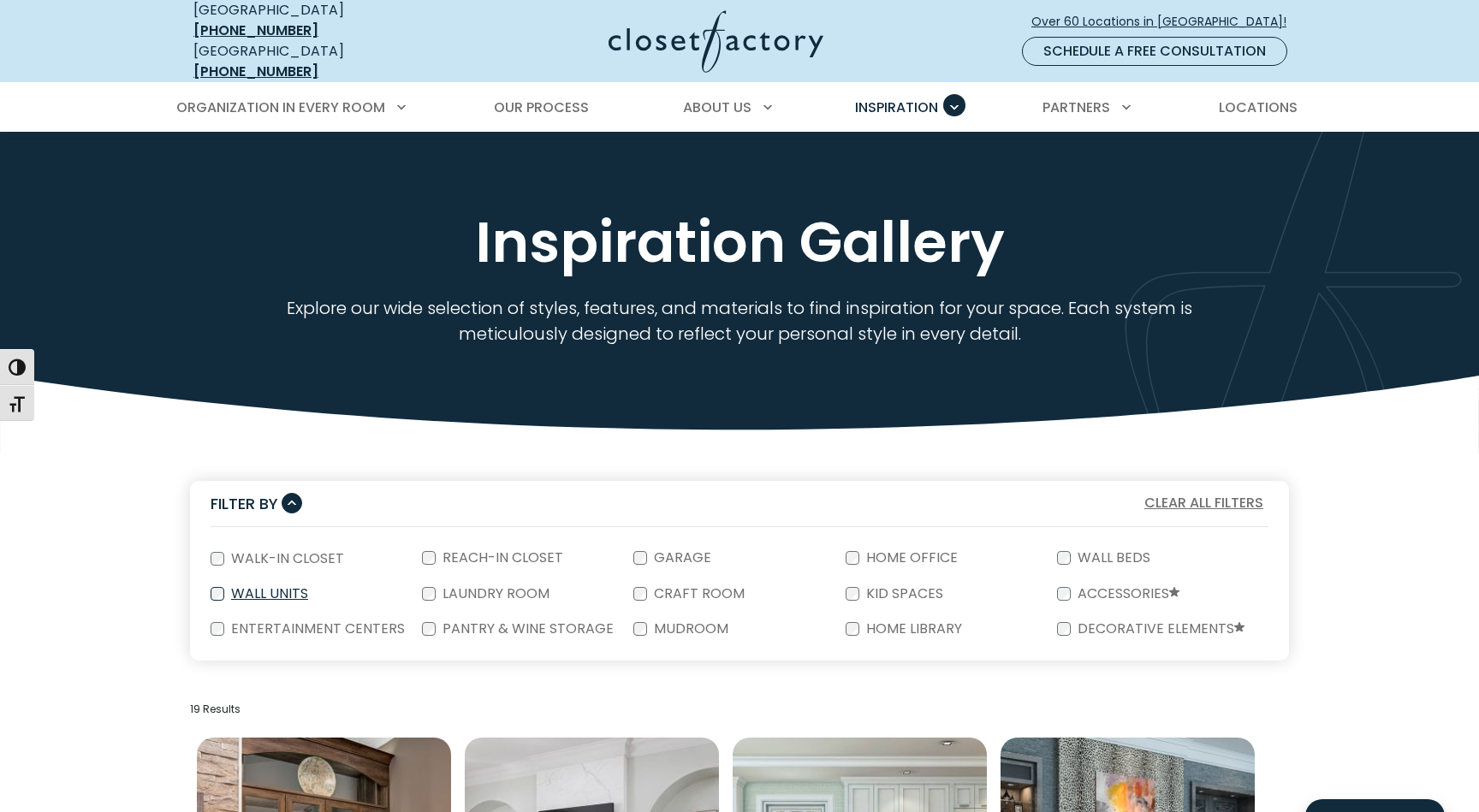
scroll to position [0, 0]
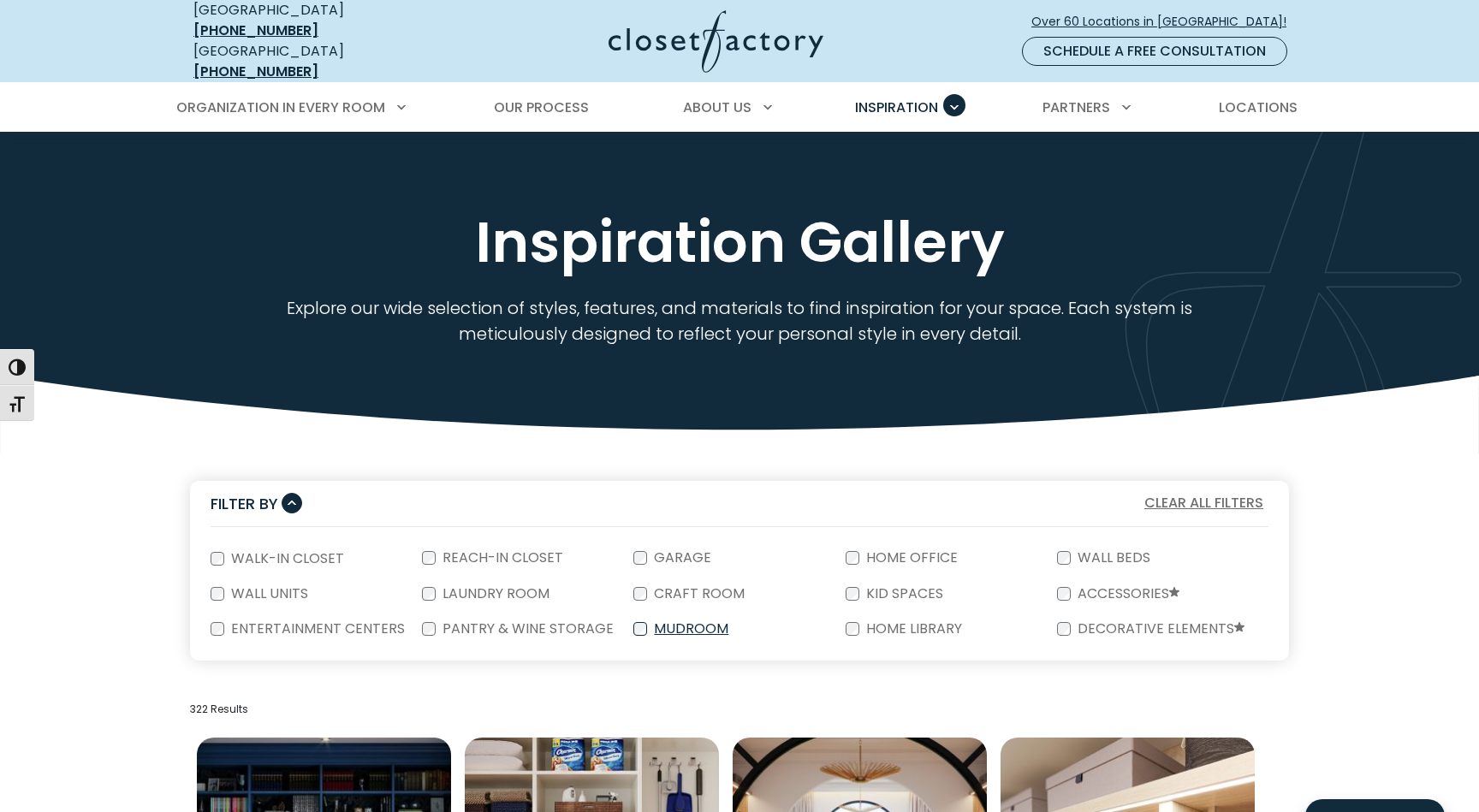
click at [714, 622] on label "Mudroom" at bounding box center [689, 629] width 85 height 14
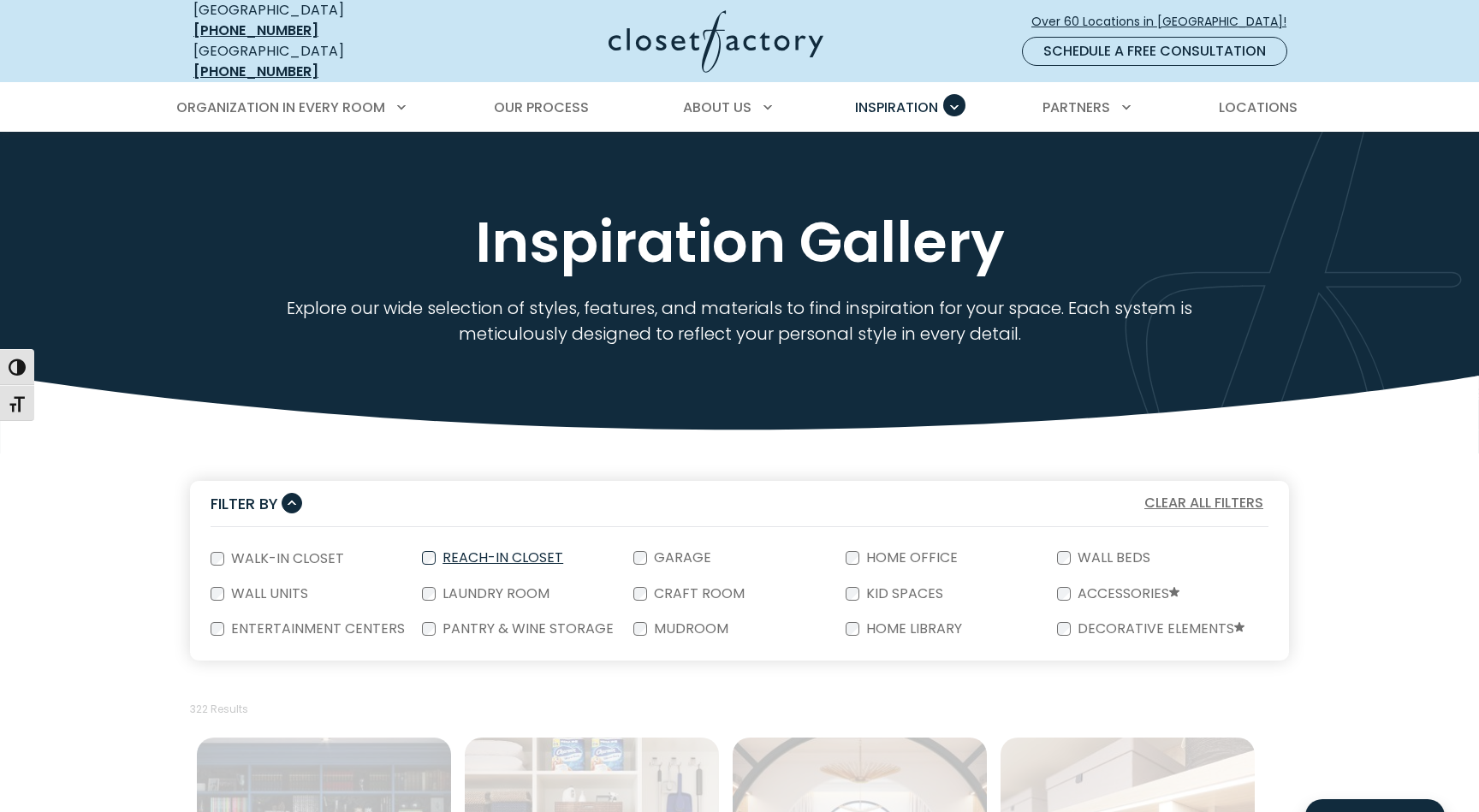
click at [491, 554] on label "Reach-In Closet" at bounding box center [501, 558] width 131 height 14
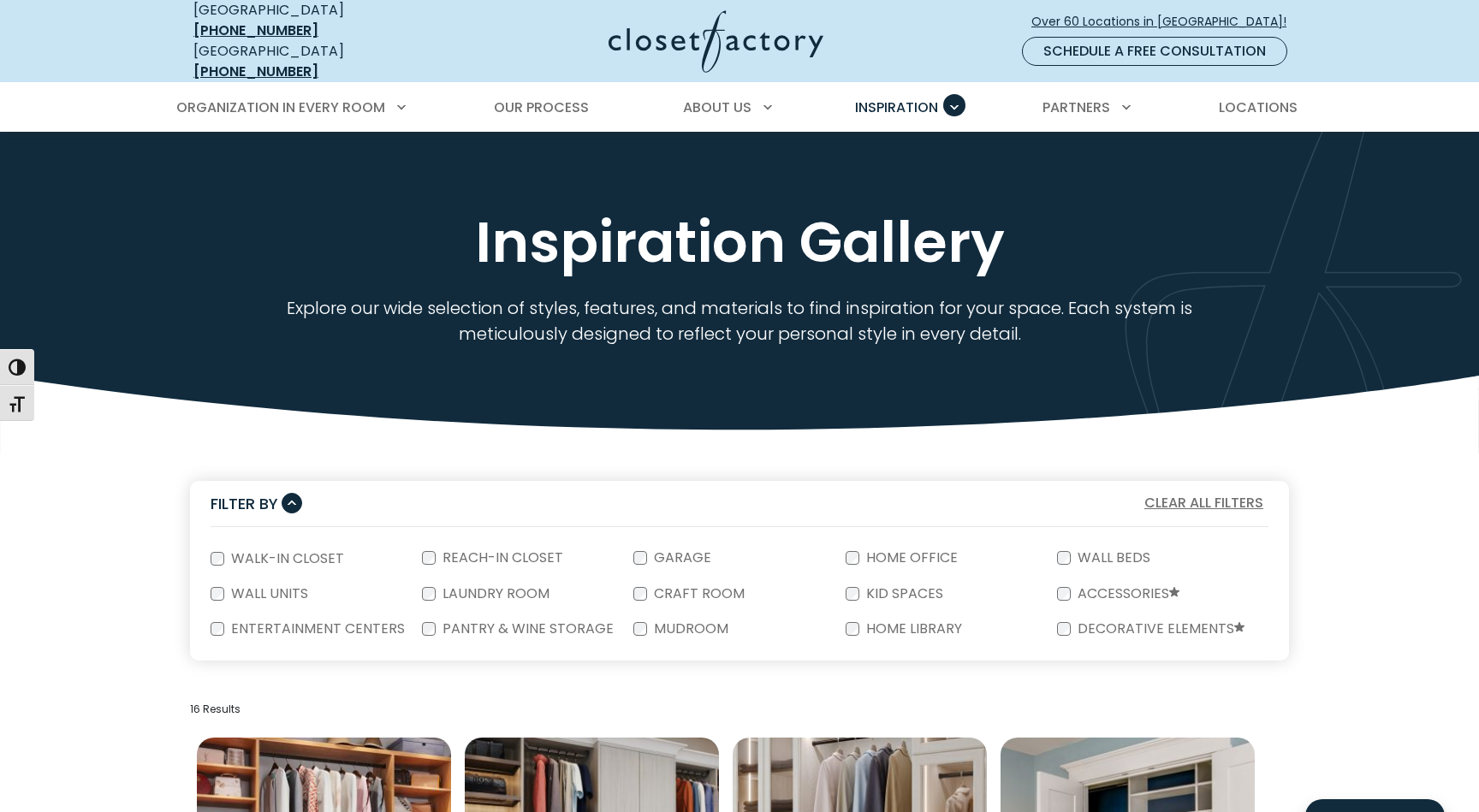
click at [712, 41] on img at bounding box center [716, 41] width 215 height 63
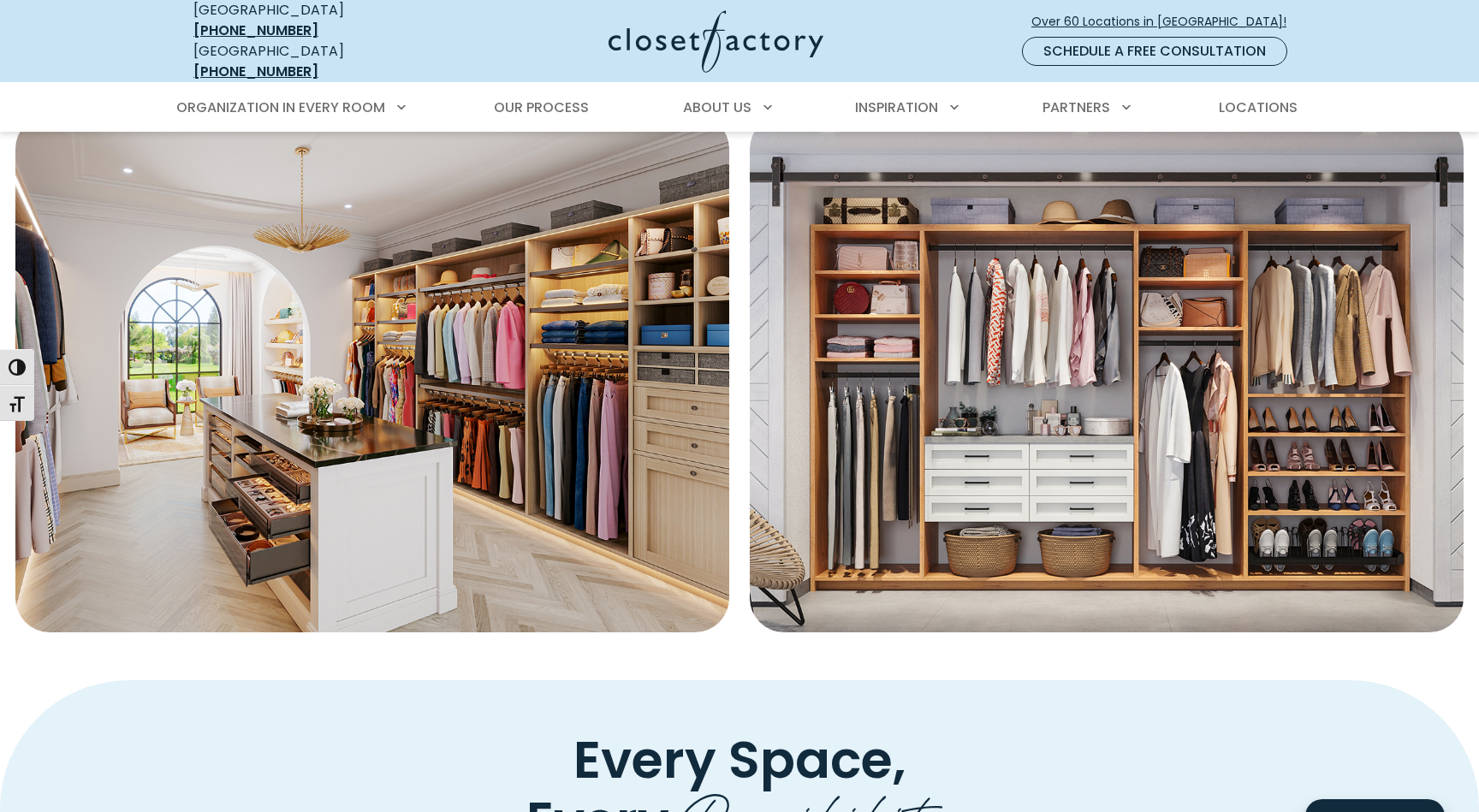
scroll to position [652, 0]
